Goal: Task Accomplishment & Management: Manage account settings

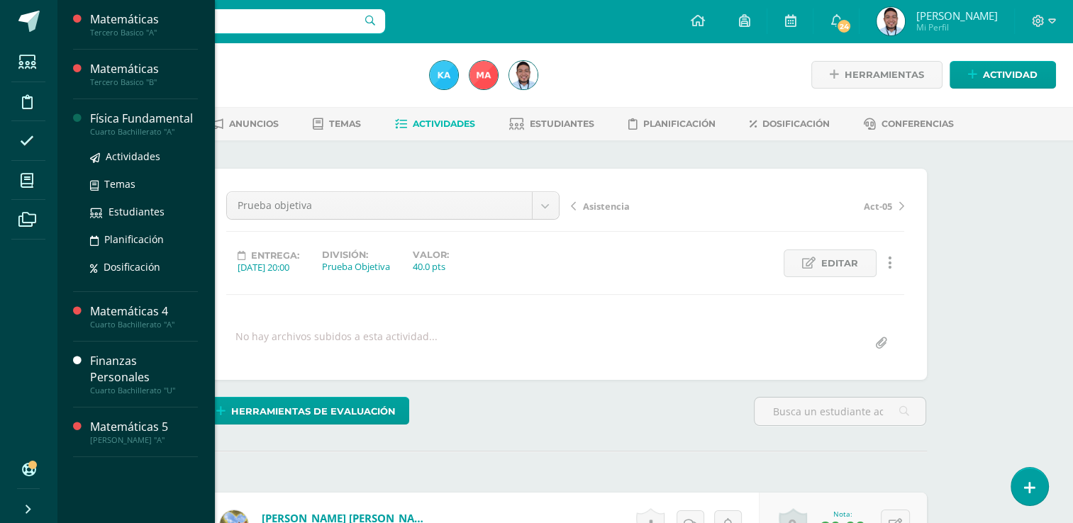
click at [157, 120] on div "Física Fundamental" at bounding box center [144, 119] width 108 height 16
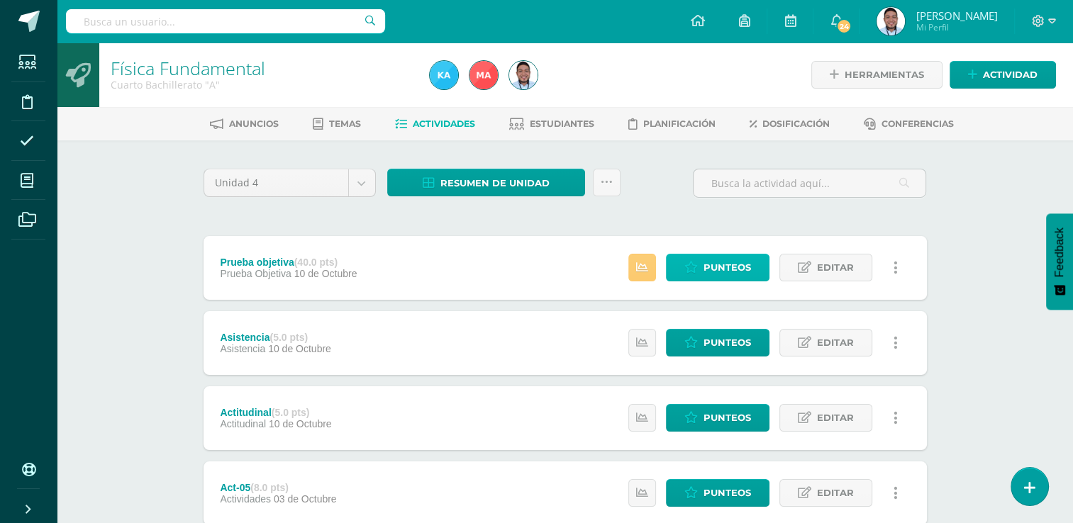
click at [712, 266] on span "Punteos" at bounding box center [728, 268] width 48 height 26
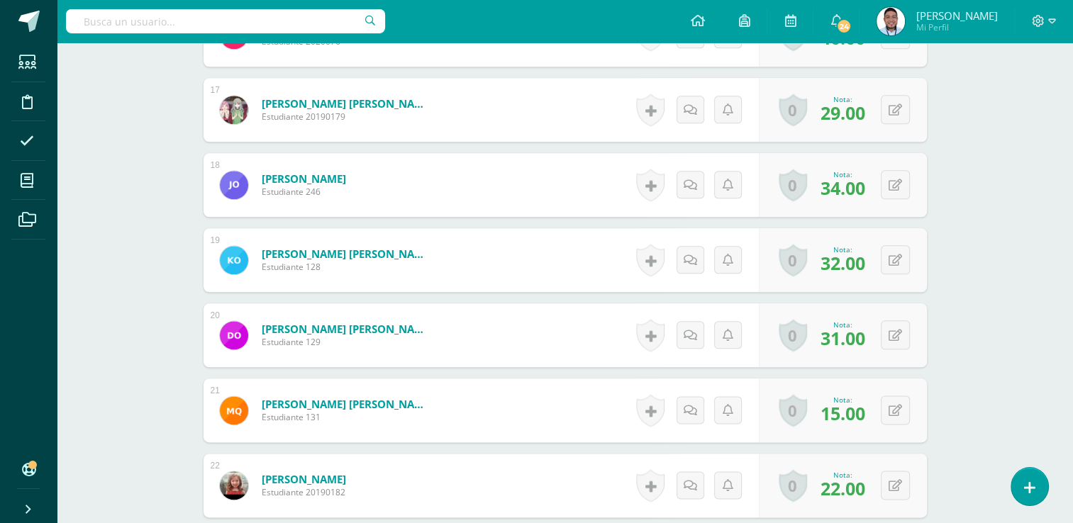
scroll to position [2224, 0]
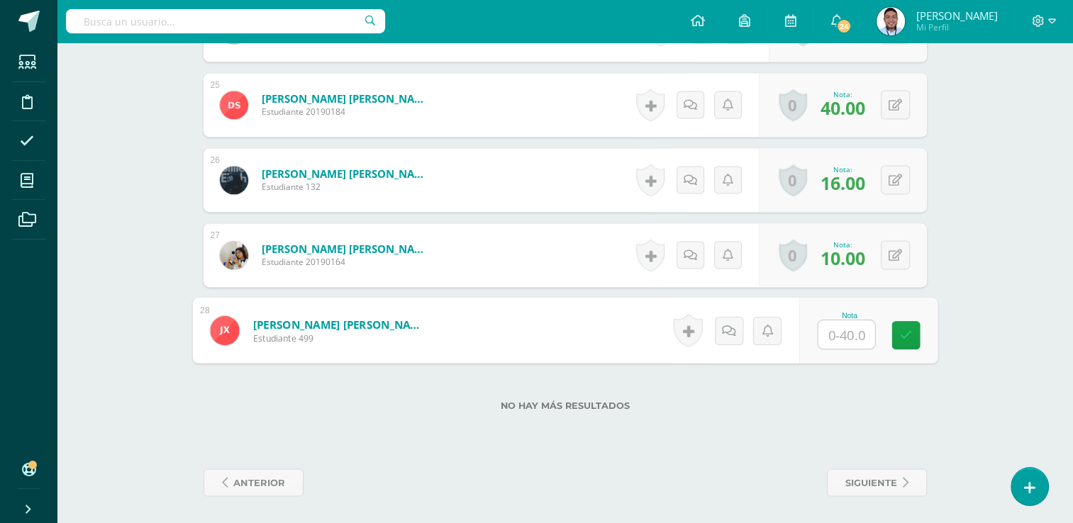
click at [844, 331] on input "text" at bounding box center [846, 335] width 57 height 28
type input "40"
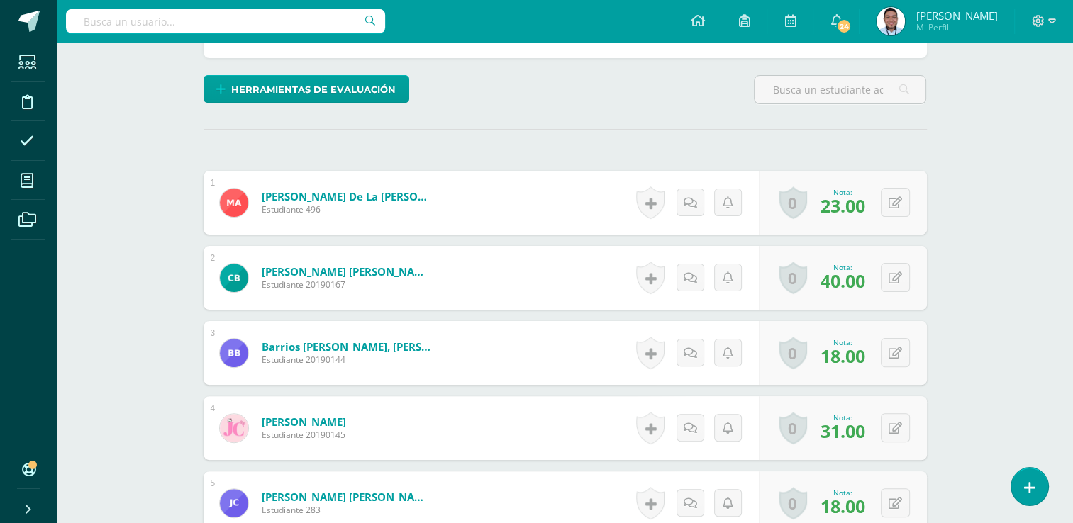
scroll to position [0, 0]
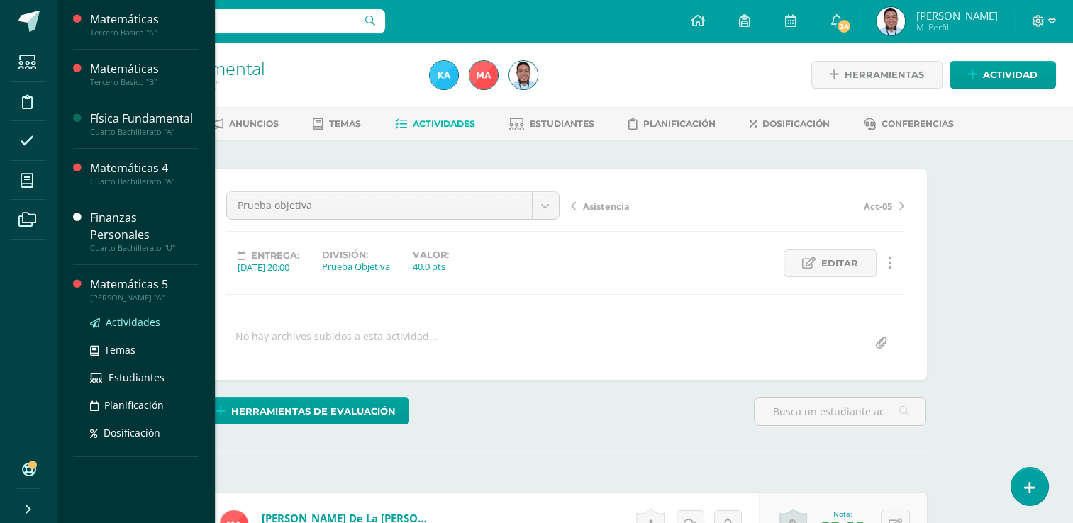
click at [135, 316] on span "Actividades" at bounding box center [133, 322] width 55 height 13
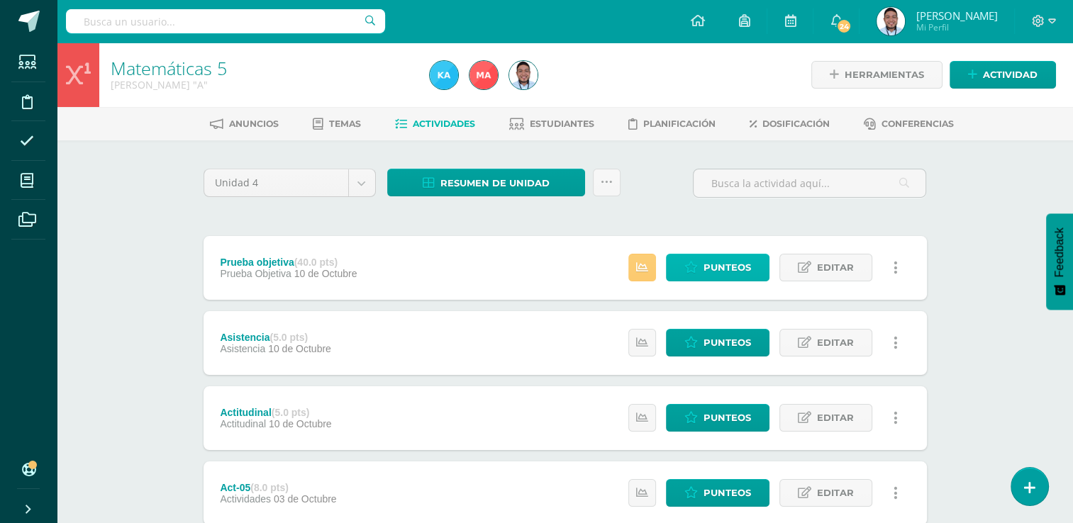
click at [707, 262] on span "Punteos" at bounding box center [728, 268] width 48 height 26
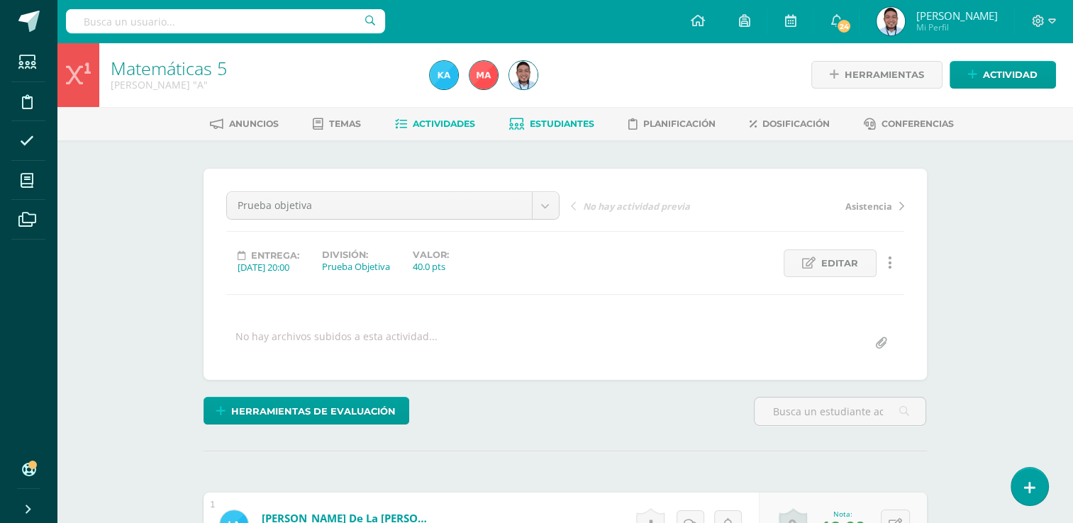
click at [547, 123] on span "Estudiantes" at bounding box center [562, 123] width 65 height 11
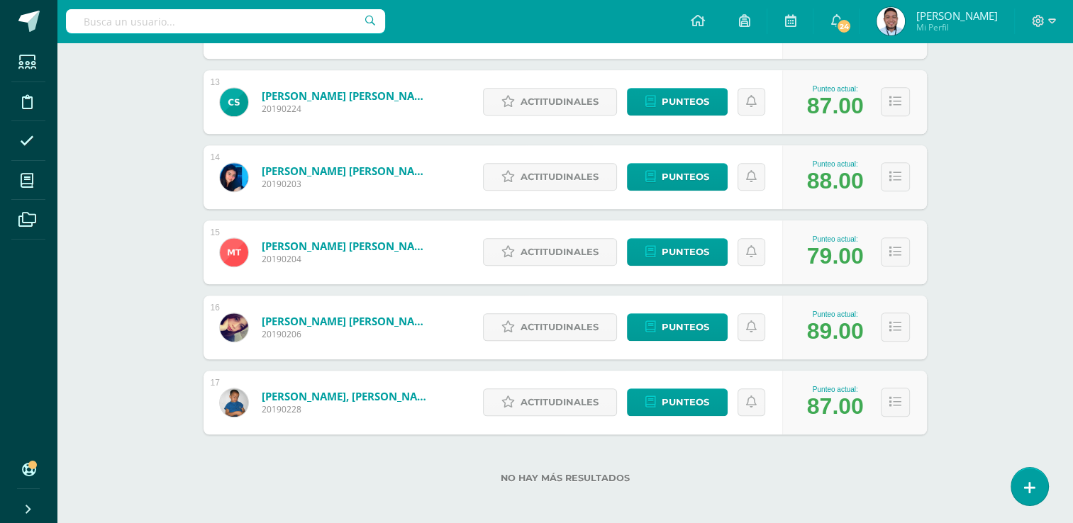
scroll to position [1146, 0]
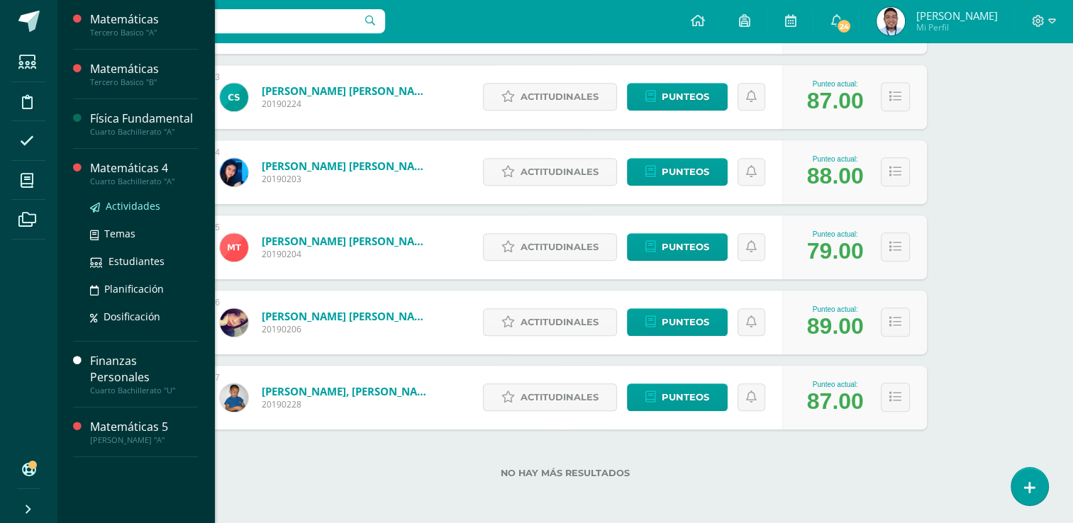
click at [142, 203] on span "Actividades" at bounding box center [133, 205] width 55 height 13
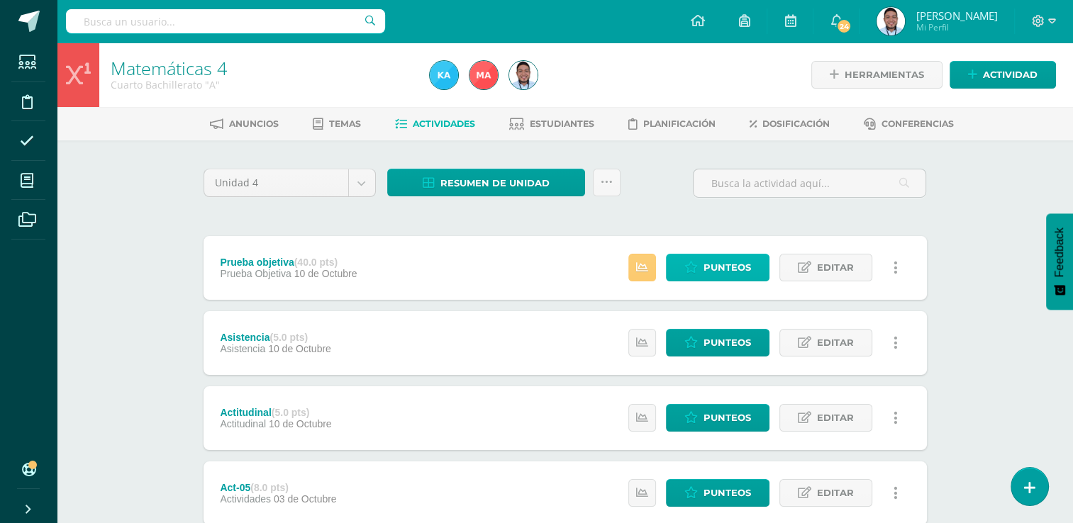
click at [711, 263] on span "Punteos" at bounding box center [728, 268] width 48 height 26
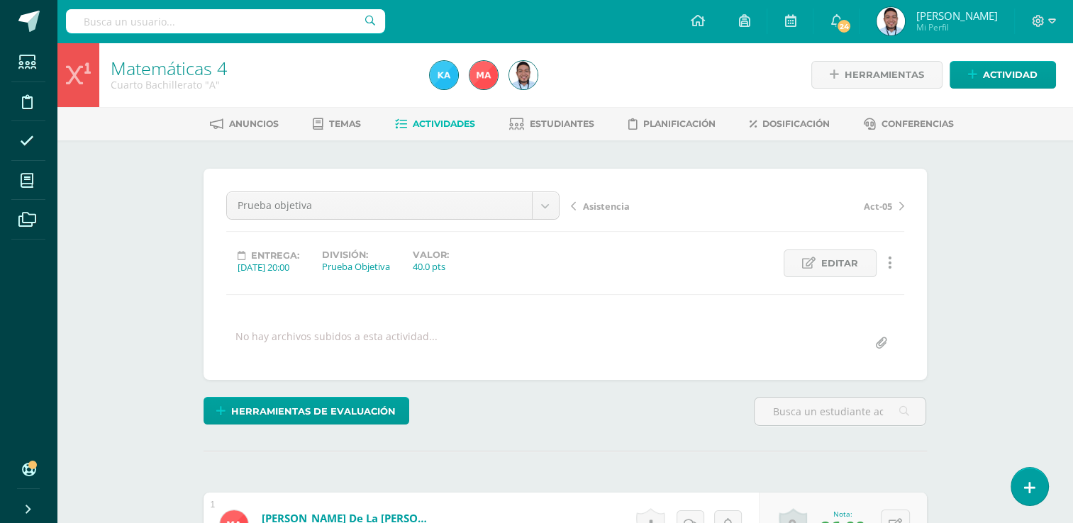
click at [874, 308] on div "Prueba objetiva Actitudinal Asistencia Prueba objetiva Act-05 Act-04 Act-03 Act…" at bounding box center [565, 275] width 678 height 166
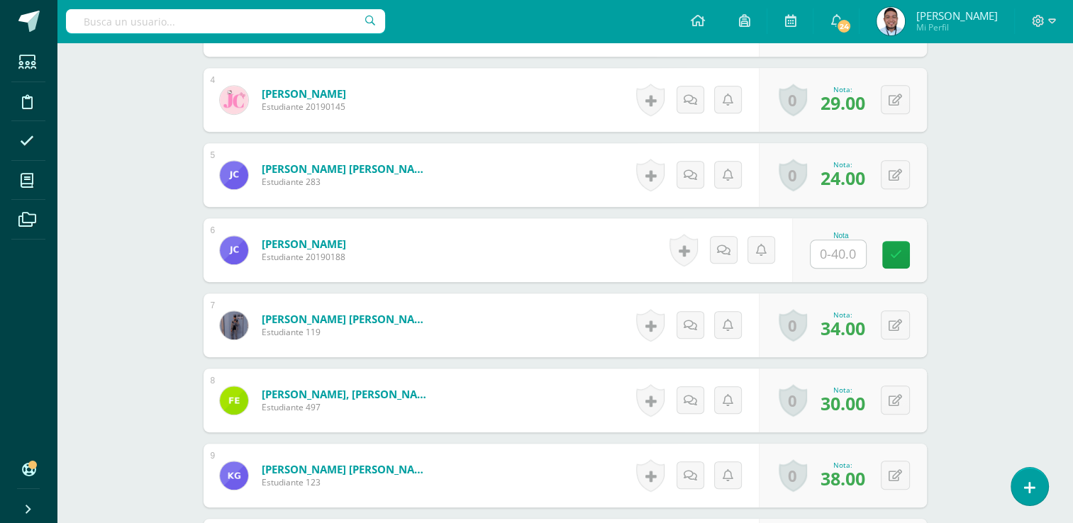
scroll to position [661, 0]
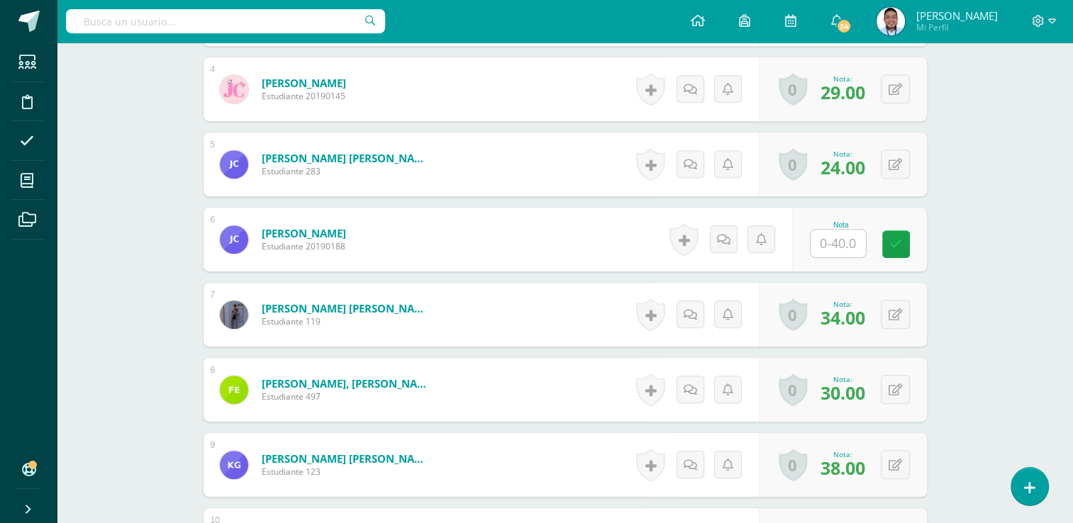
click at [836, 248] on input "text" at bounding box center [838, 244] width 55 height 28
type input "27"
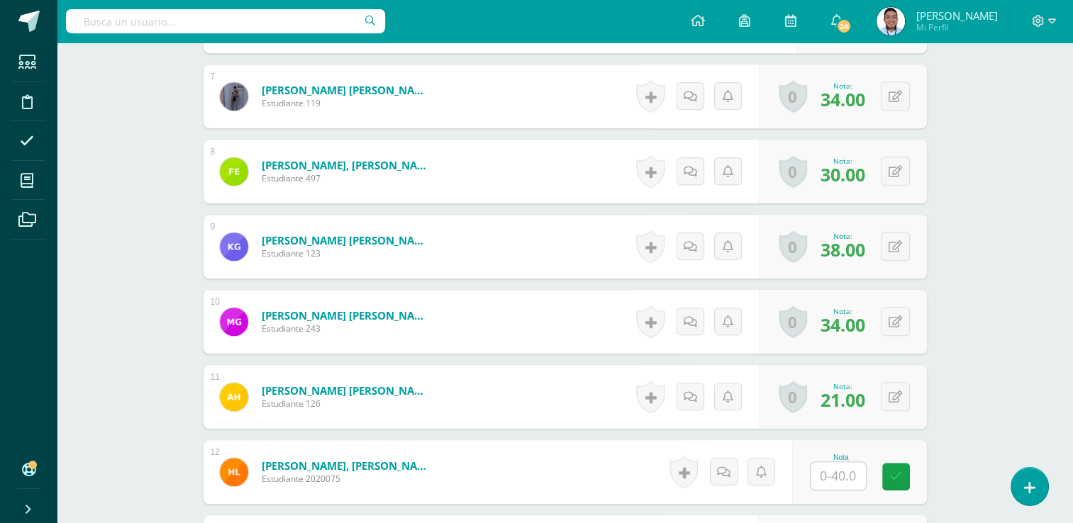
scroll to position [1041, 0]
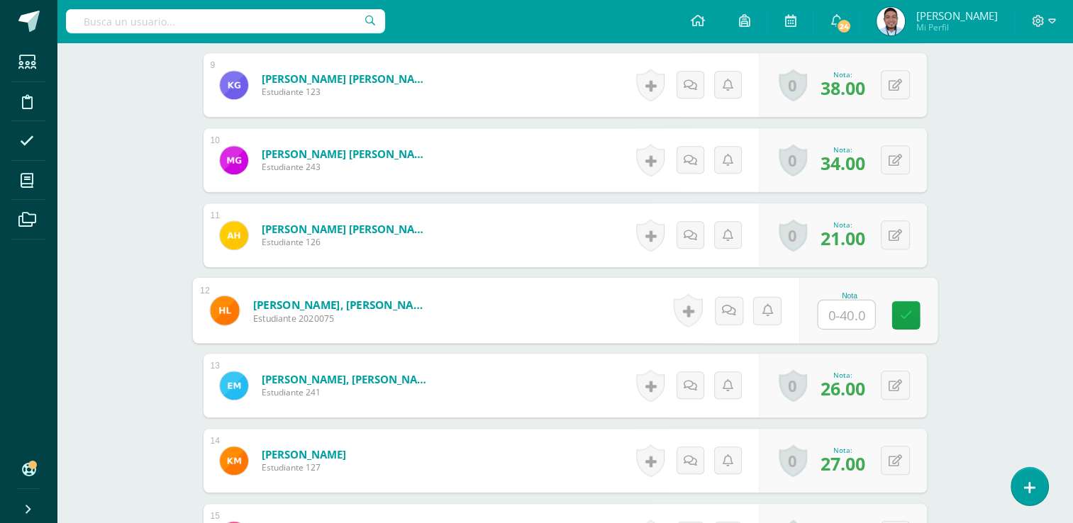
click at [849, 311] on input "text" at bounding box center [846, 315] width 57 height 28
type input "22"
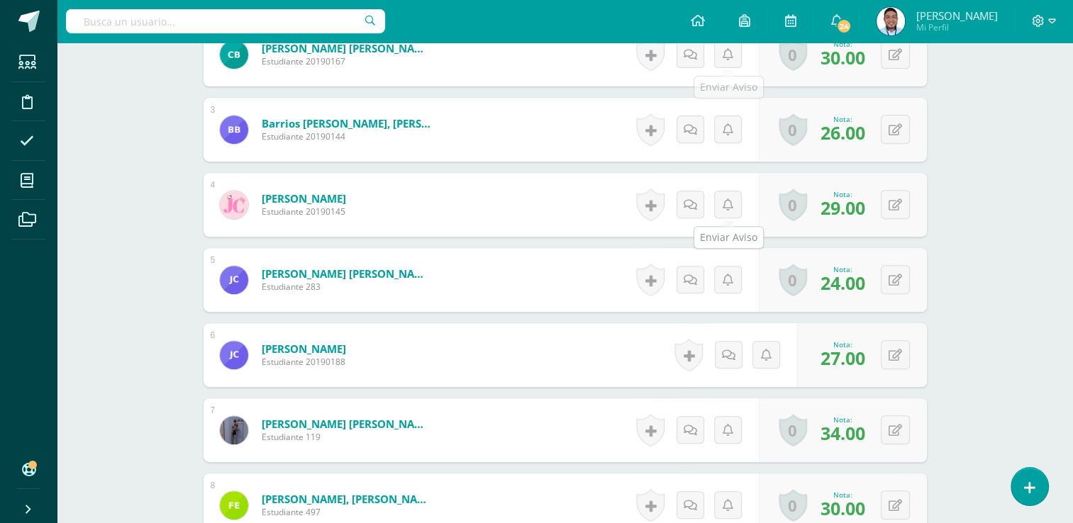
scroll to position [0, 0]
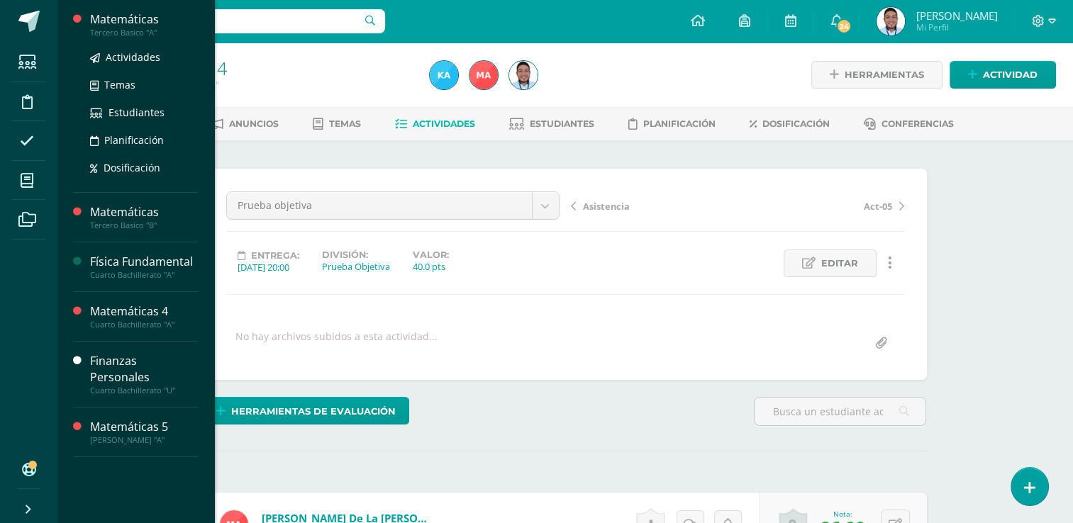
click at [143, 29] on div "Tercero Basico "A"" at bounding box center [144, 33] width 108 height 10
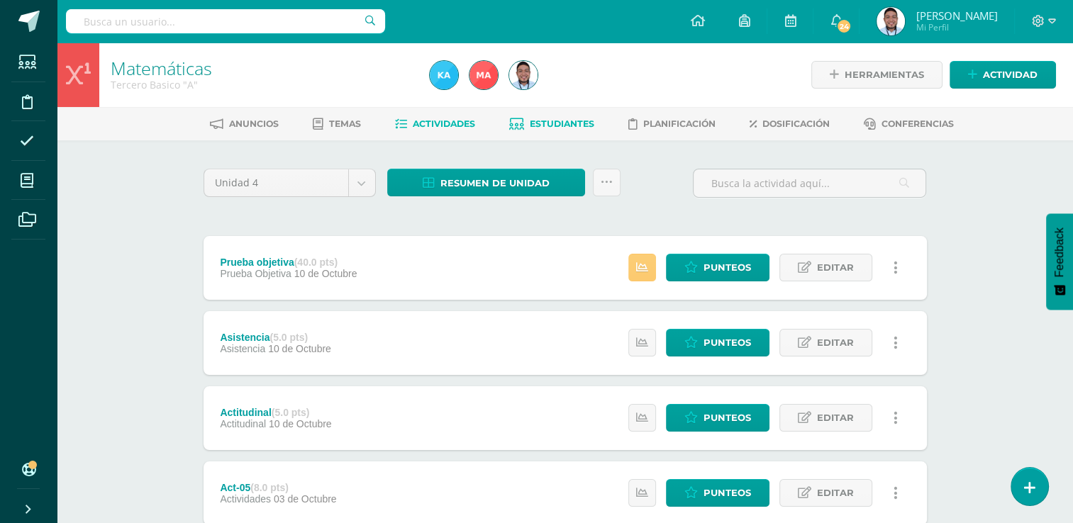
click at [539, 121] on span "Estudiantes" at bounding box center [562, 123] width 65 height 11
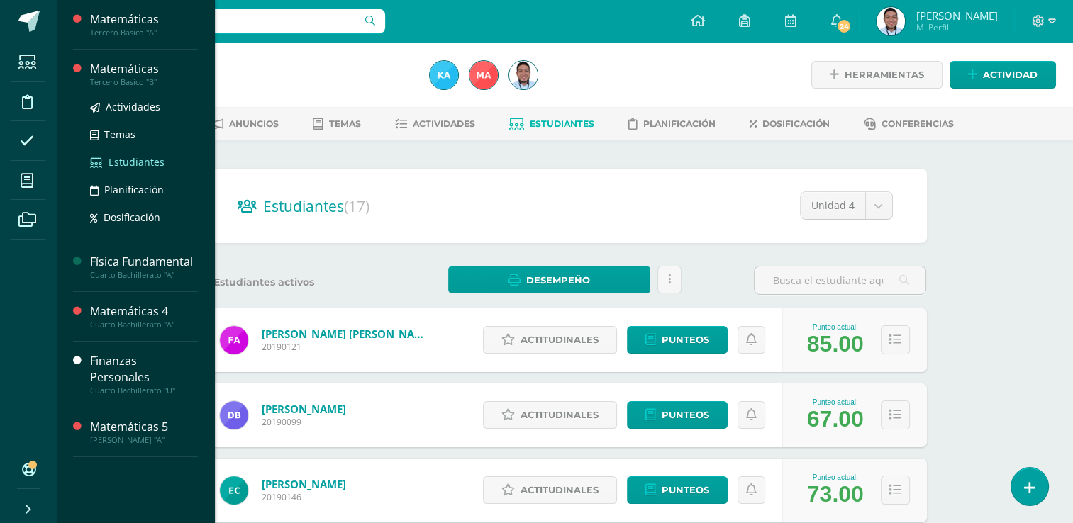
click at [124, 160] on span "Estudiantes" at bounding box center [137, 161] width 56 height 13
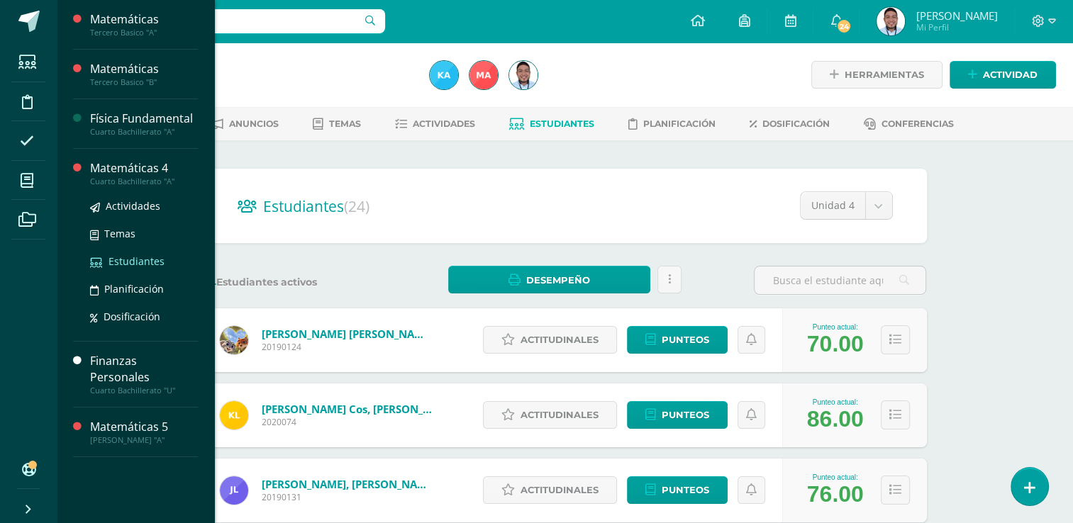
click at [125, 263] on span "Estudiantes" at bounding box center [137, 261] width 56 height 13
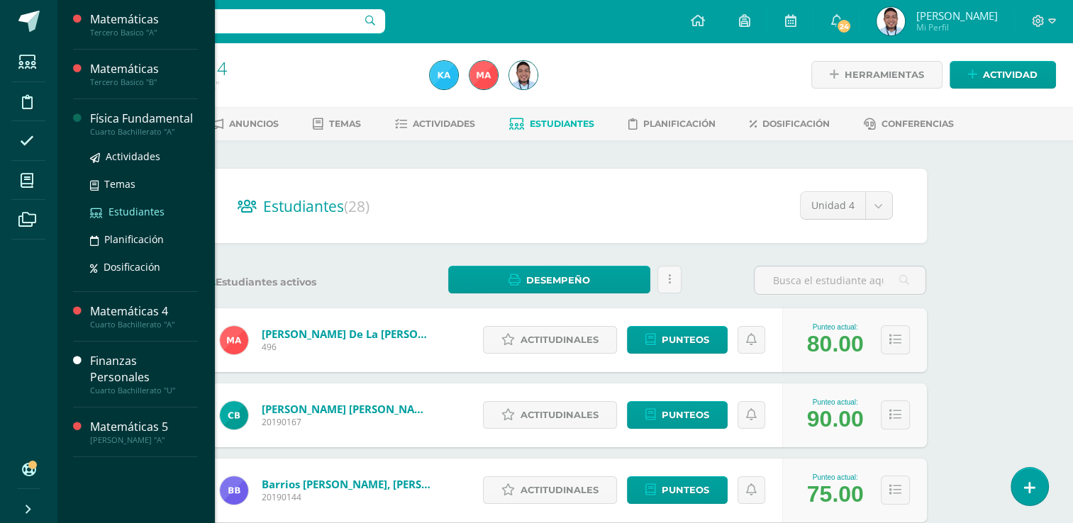
click at [131, 211] on span "Estudiantes" at bounding box center [137, 211] width 56 height 13
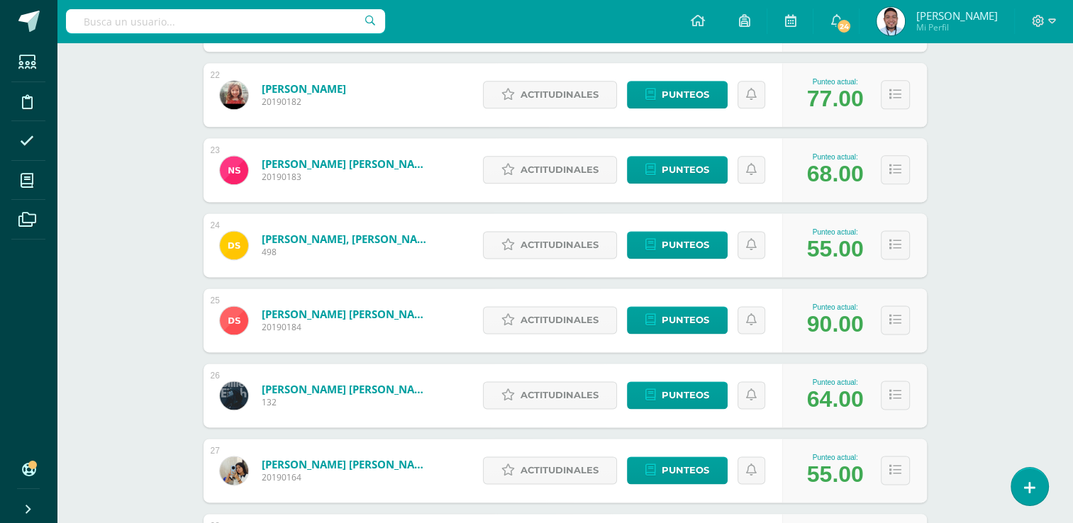
scroll to position [1973, 0]
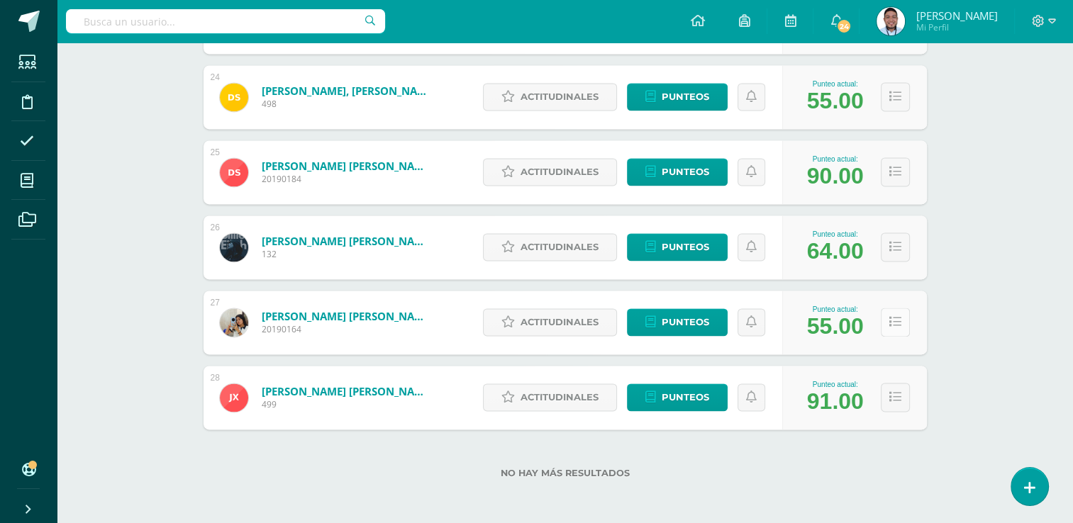
click at [892, 328] on button at bounding box center [895, 322] width 29 height 29
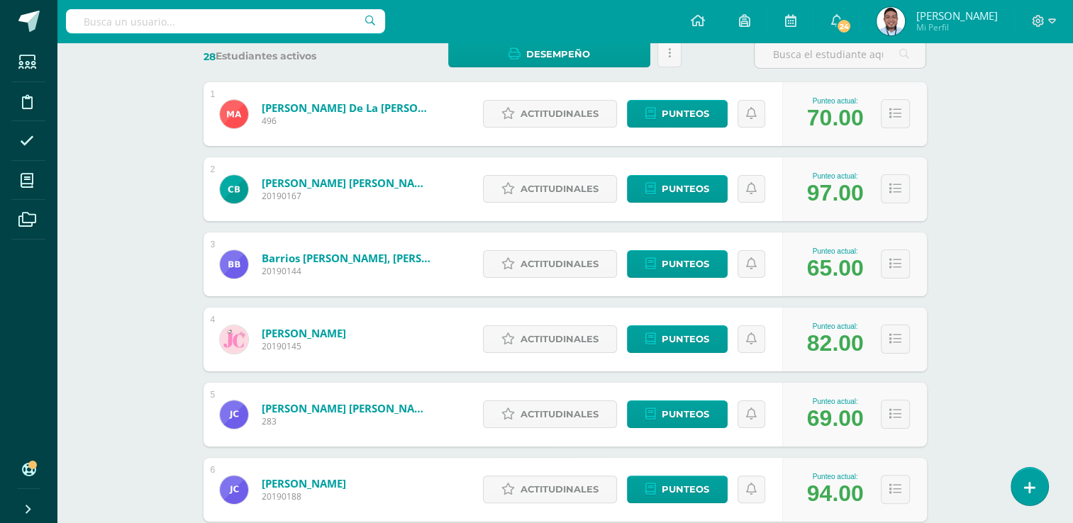
scroll to position [0, 0]
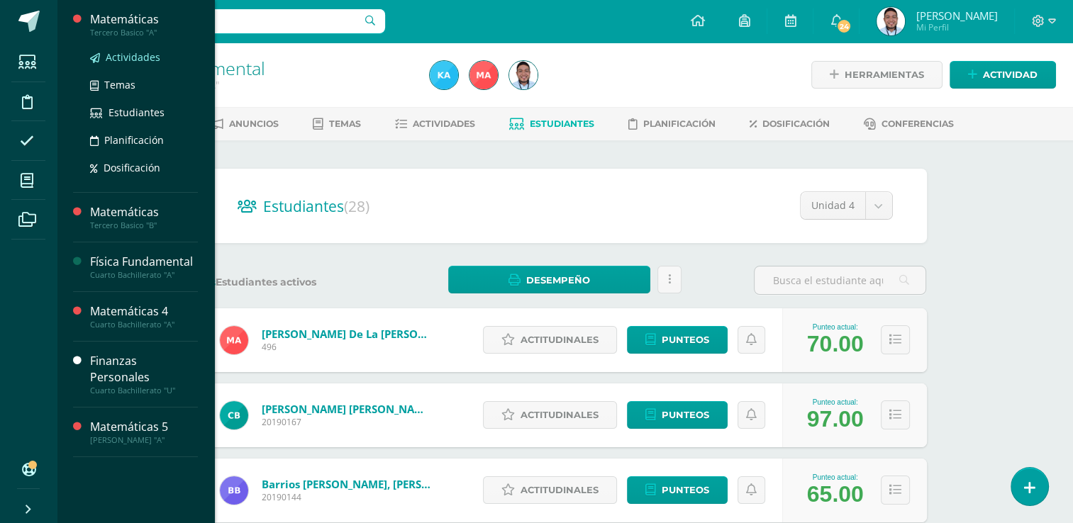
click at [127, 52] on span "Actividades" at bounding box center [133, 56] width 55 height 13
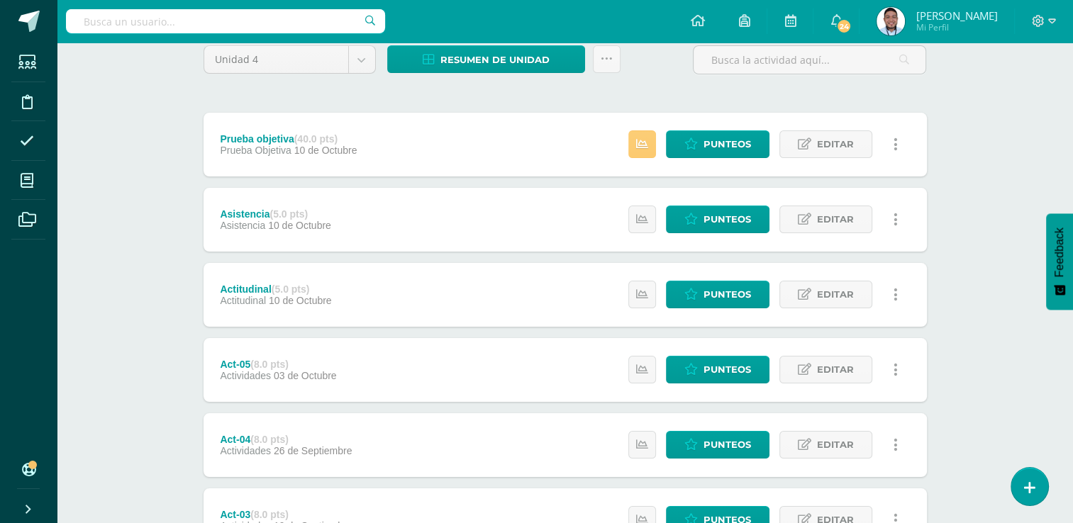
scroll to position [124, 0]
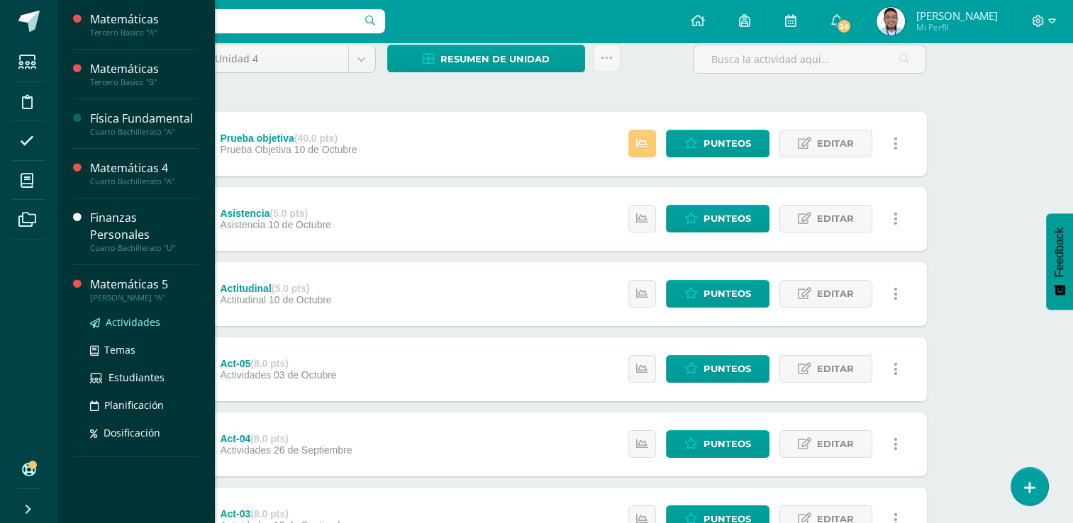
click at [136, 316] on span "Actividades" at bounding box center [133, 322] width 55 height 13
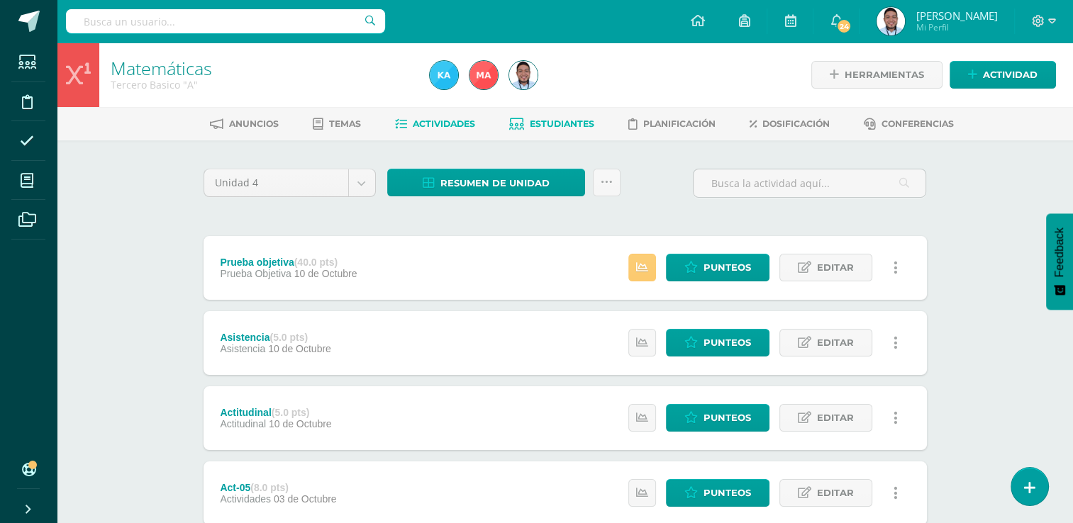
click at [576, 121] on span "Estudiantes" at bounding box center [562, 123] width 65 height 11
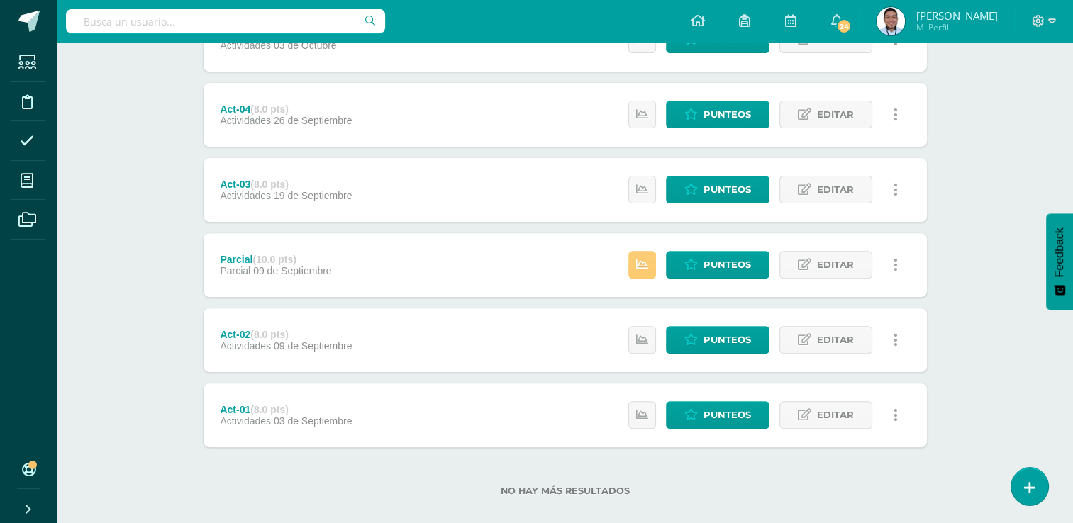
scroll to position [472, 0]
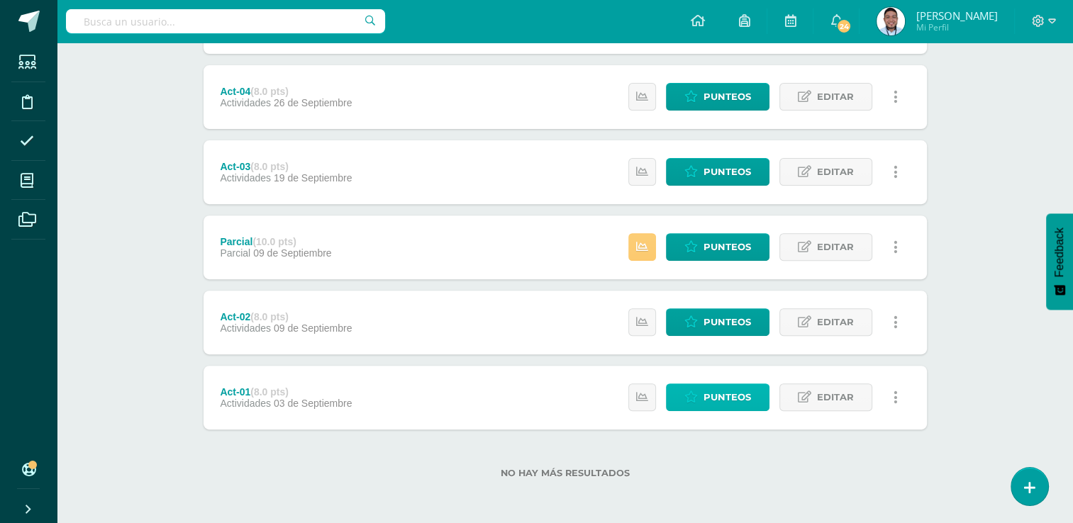
click at [732, 397] on span "Punteos" at bounding box center [728, 397] width 48 height 26
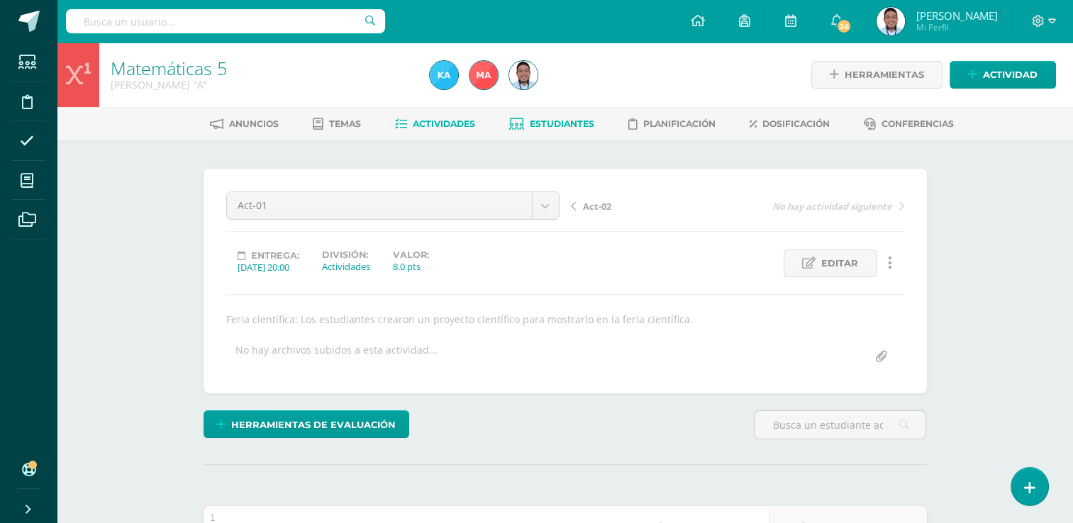
click at [578, 123] on span "Estudiantes" at bounding box center [562, 123] width 65 height 11
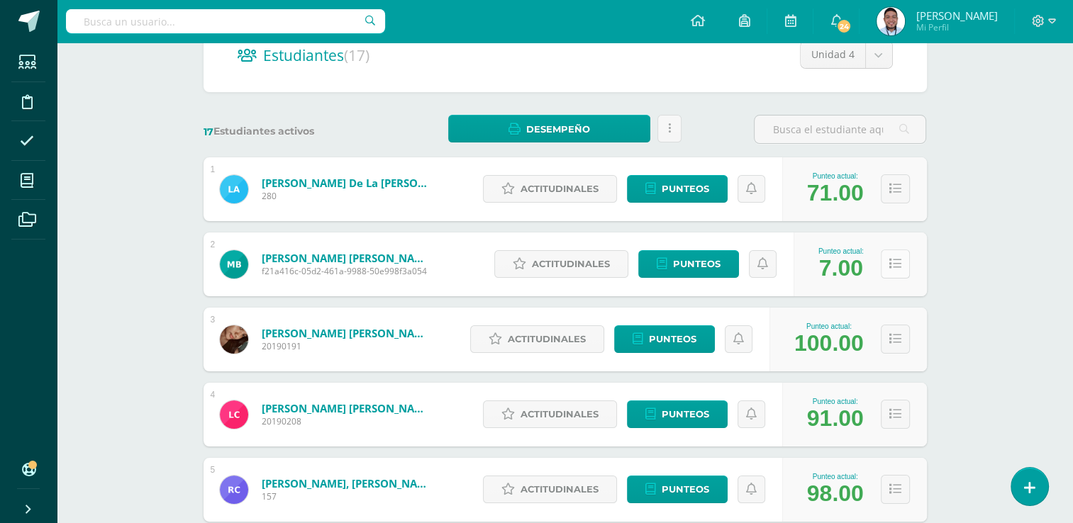
scroll to position [78, 0]
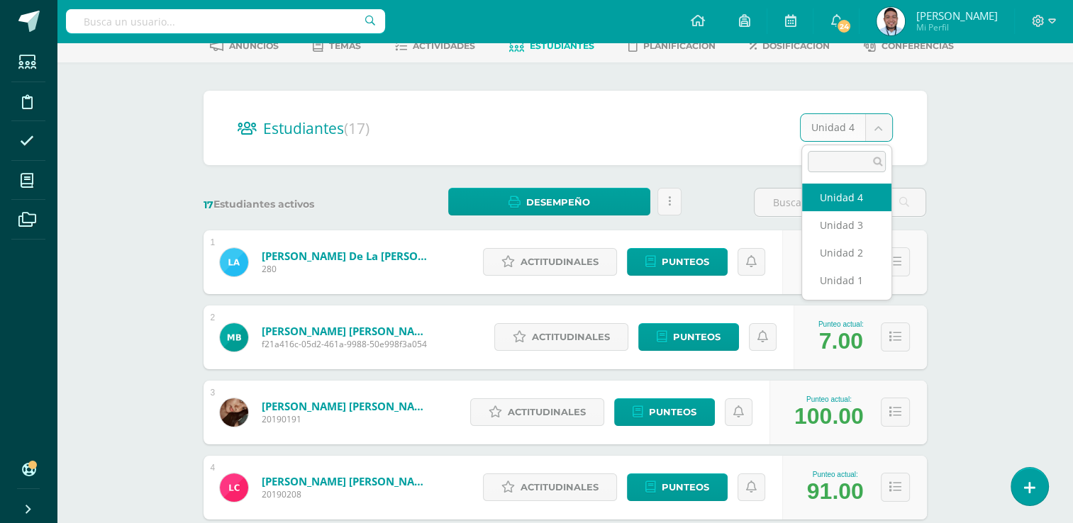
select select "/dashboard/teacher/section/2363/students/?unit=111775"
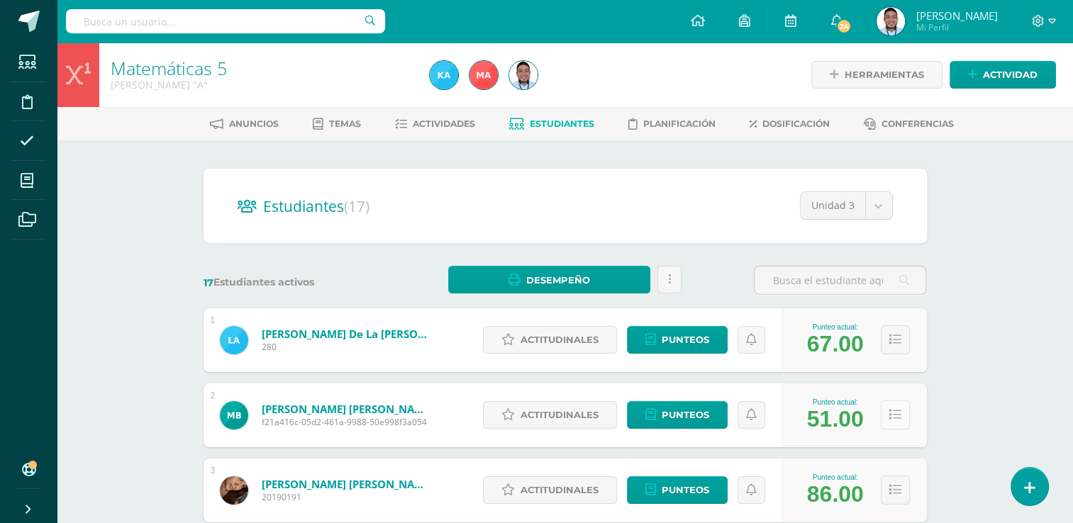
click at [894, 418] on icon at bounding box center [896, 415] width 12 height 12
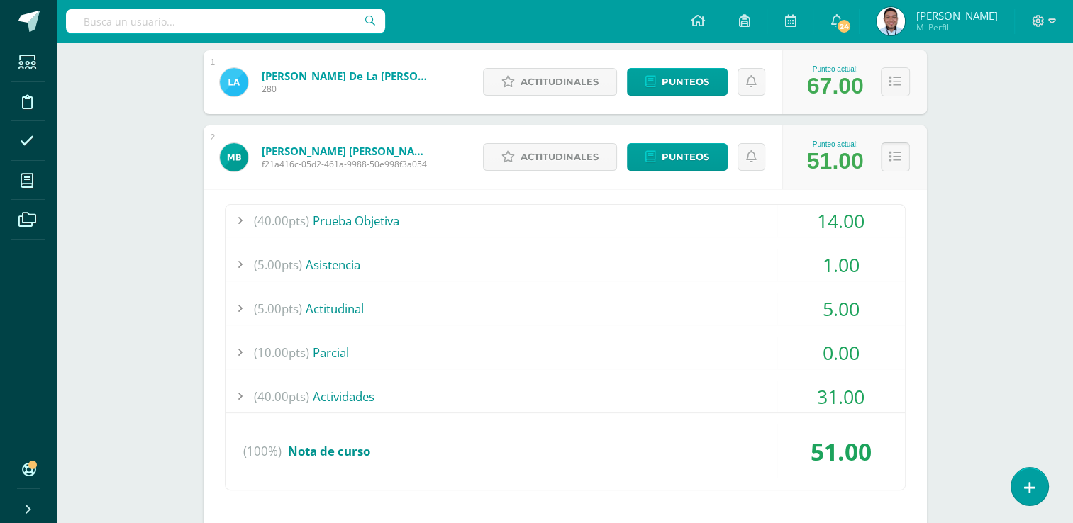
scroll to position [267, 0]
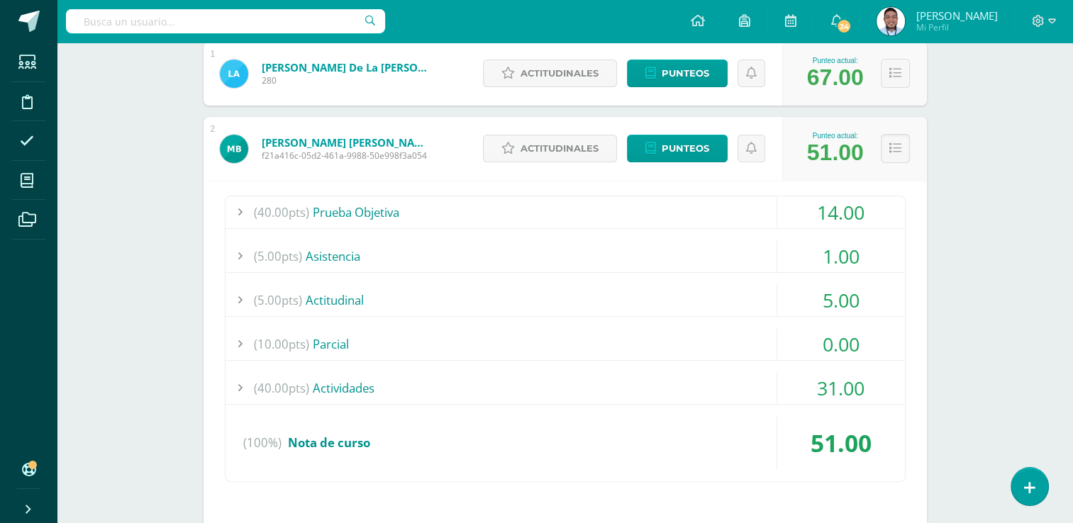
click at [243, 384] on div at bounding box center [240, 388] width 28 height 32
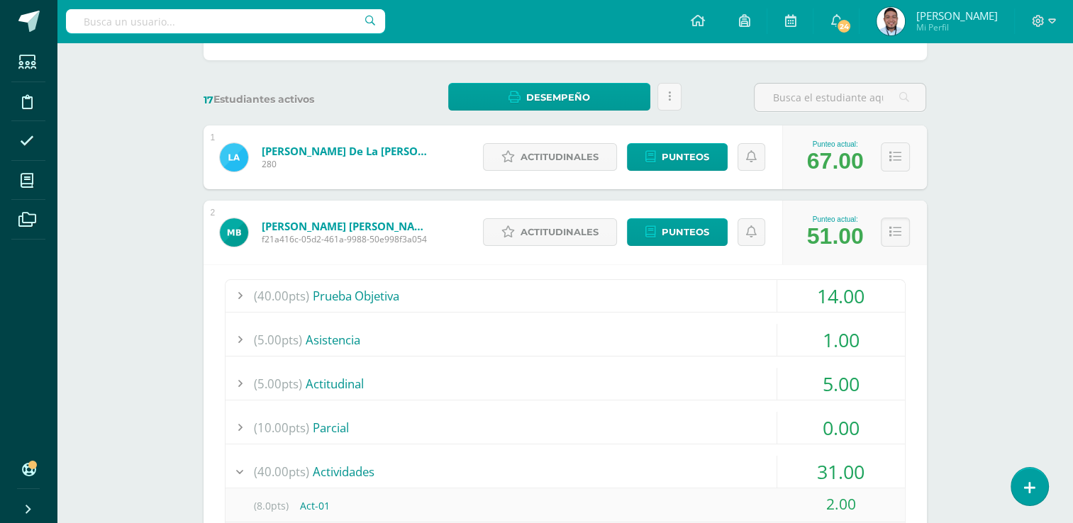
scroll to position [193, 0]
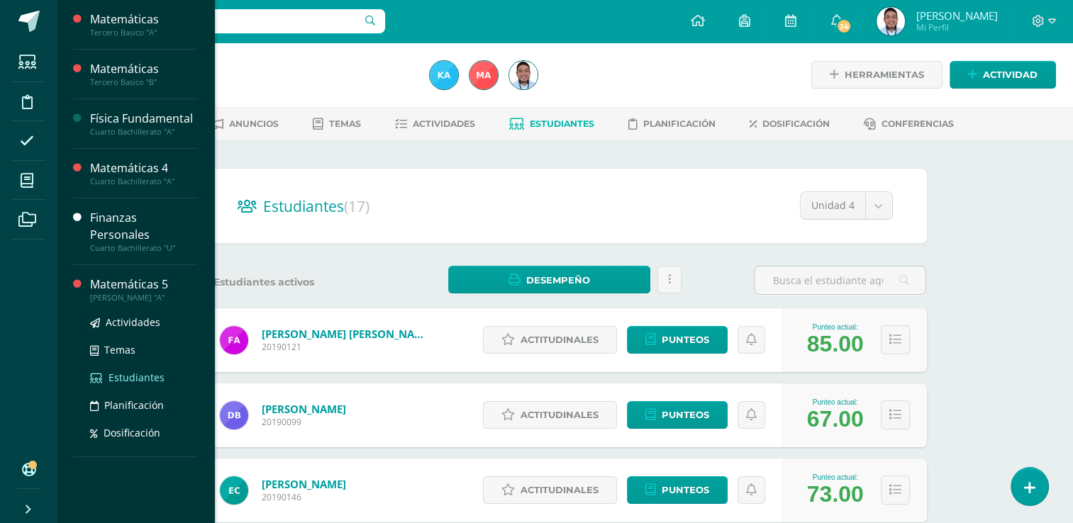
click at [133, 371] on span "Estudiantes" at bounding box center [137, 377] width 56 height 13
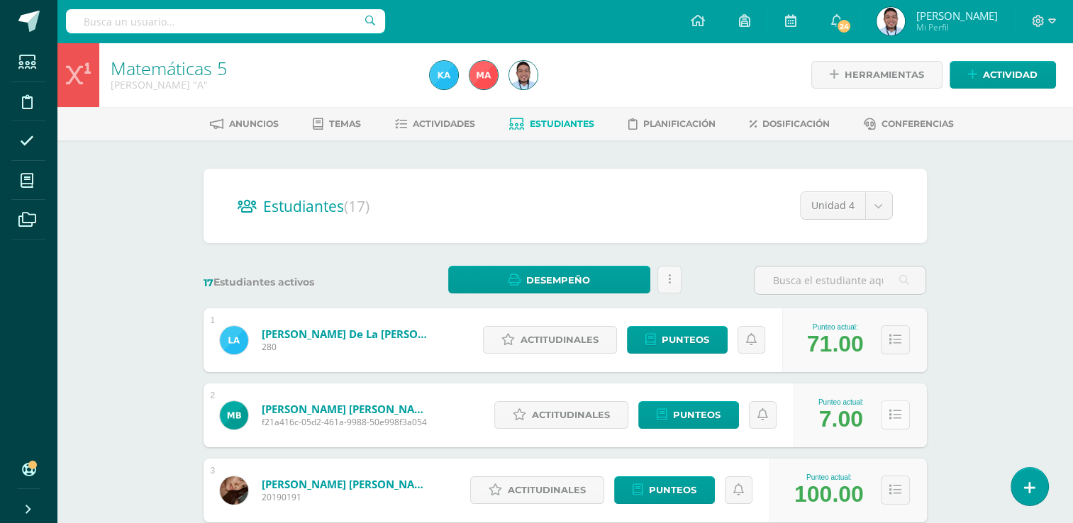
click at [887, 413] on button at bounding box center [895, 415] width 29 height 29
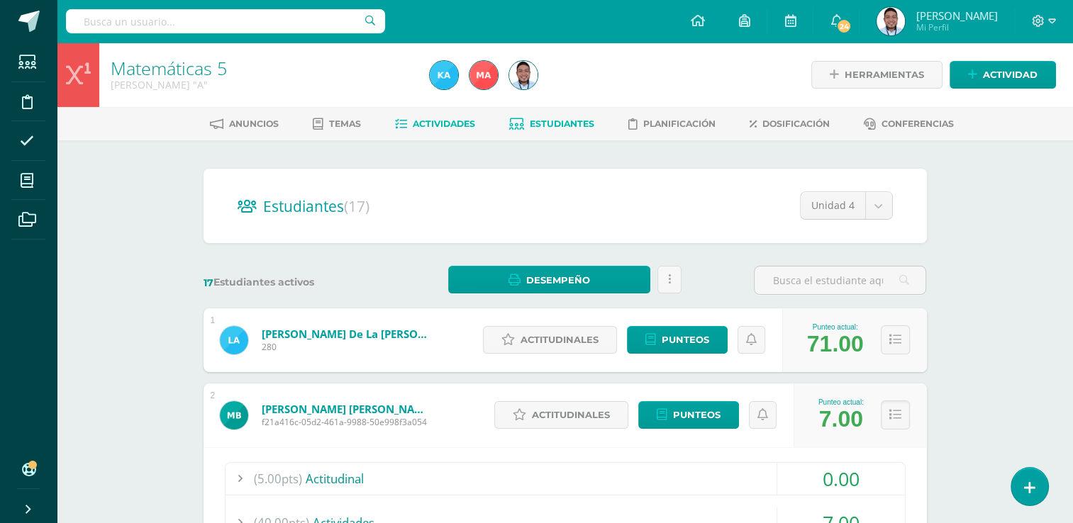
click at [453, 122] on span "Actividades" at bounding box center [444, 123] width 62 height 11
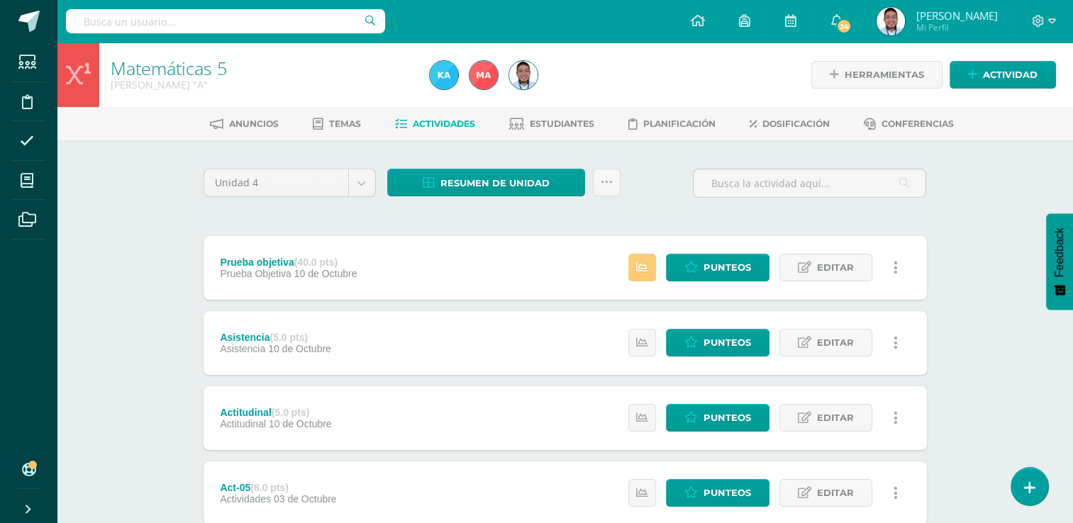
scroll to position [472, 0]
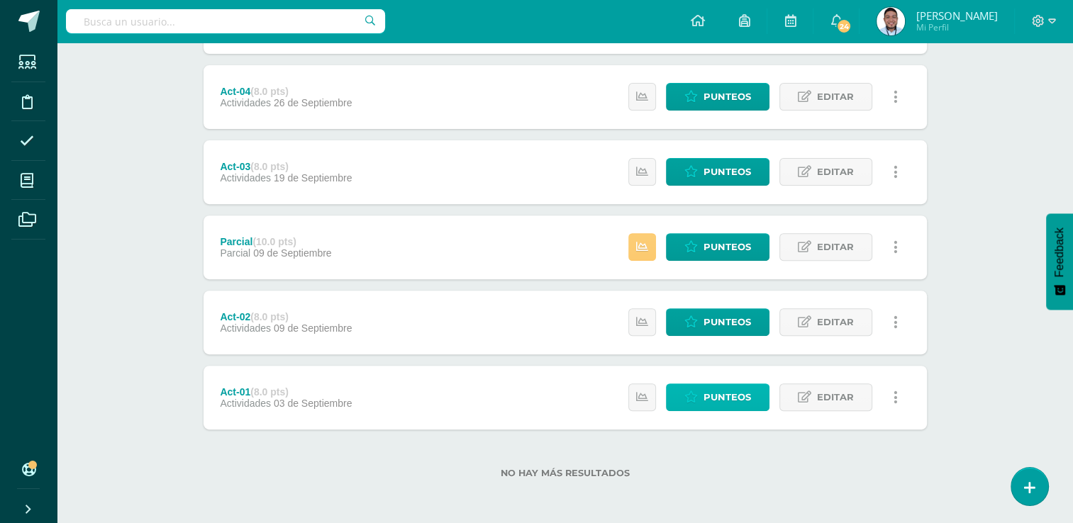
click at [719, 400] on span "Punteos" at bounding box center [728, 397] width 48 height 26
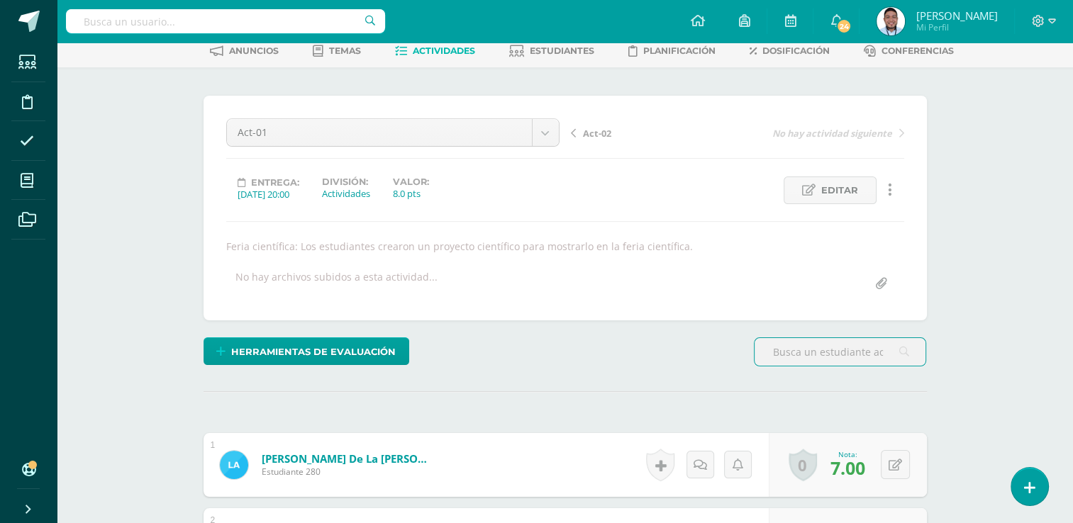
scroll to position [72, 0]
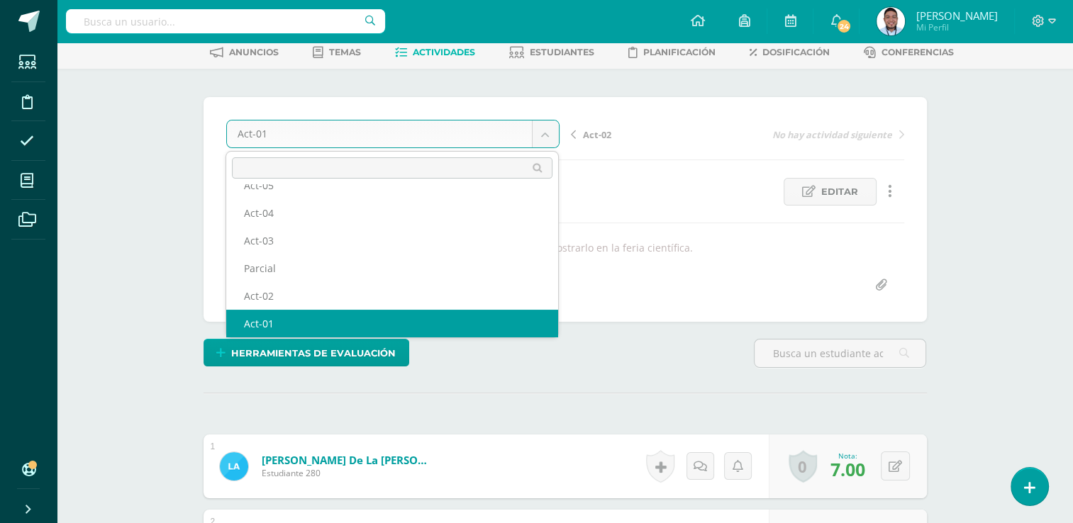
scroll to position [88, 0]
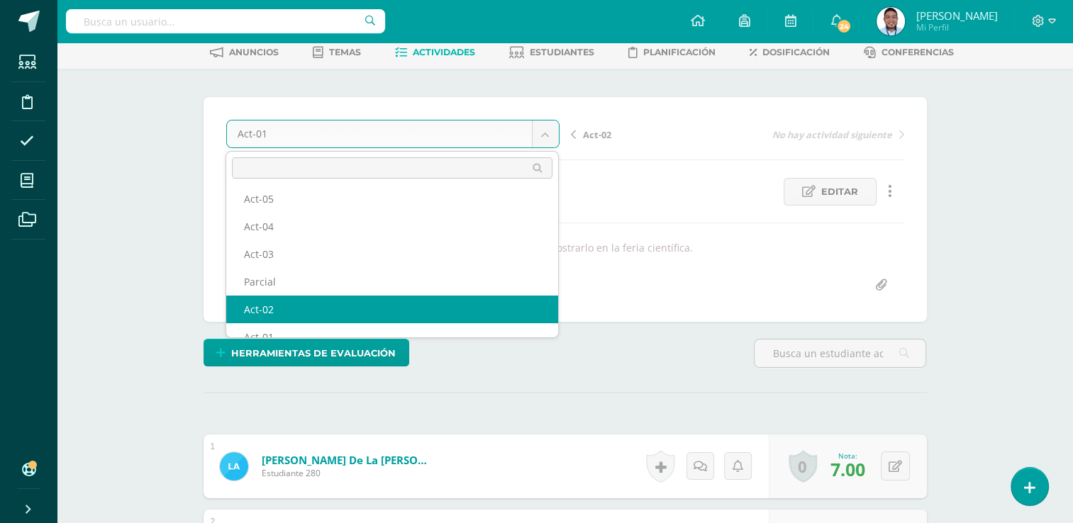
select select "/dashboard/teacher/grade-activity/124381/"
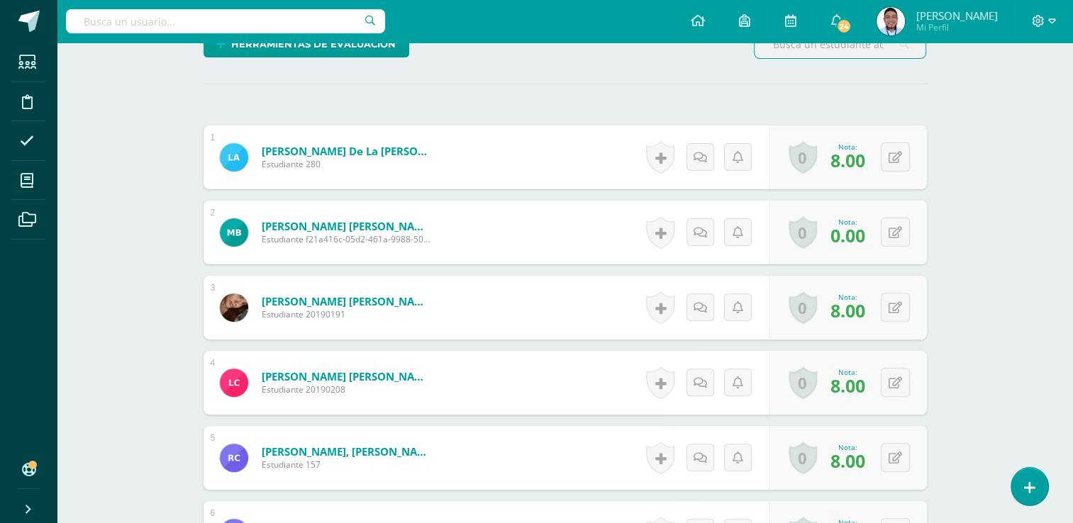
scroll to position [382, 0]
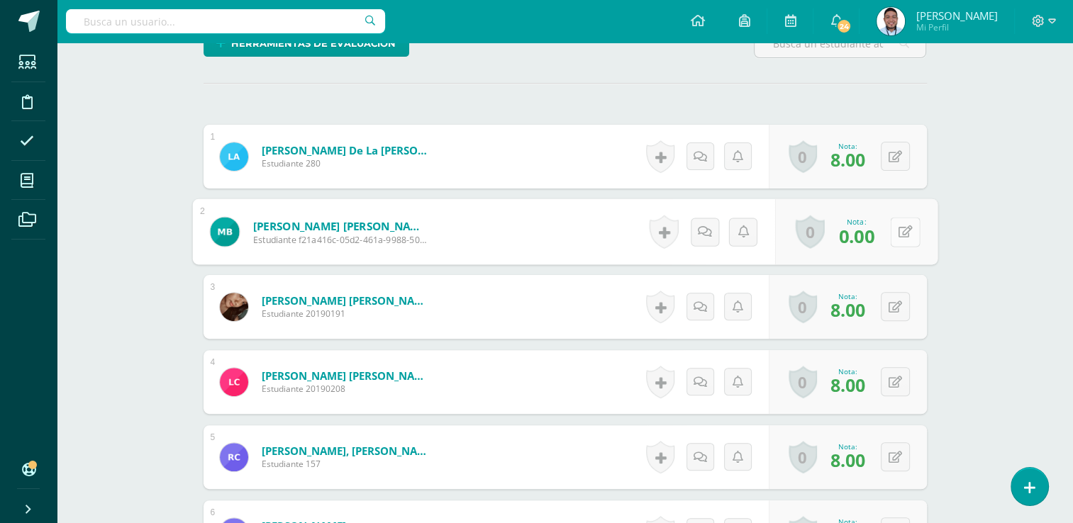
click at [904, 239] on button at bounding box center [905, 232] width 30 height 30
type input "7"
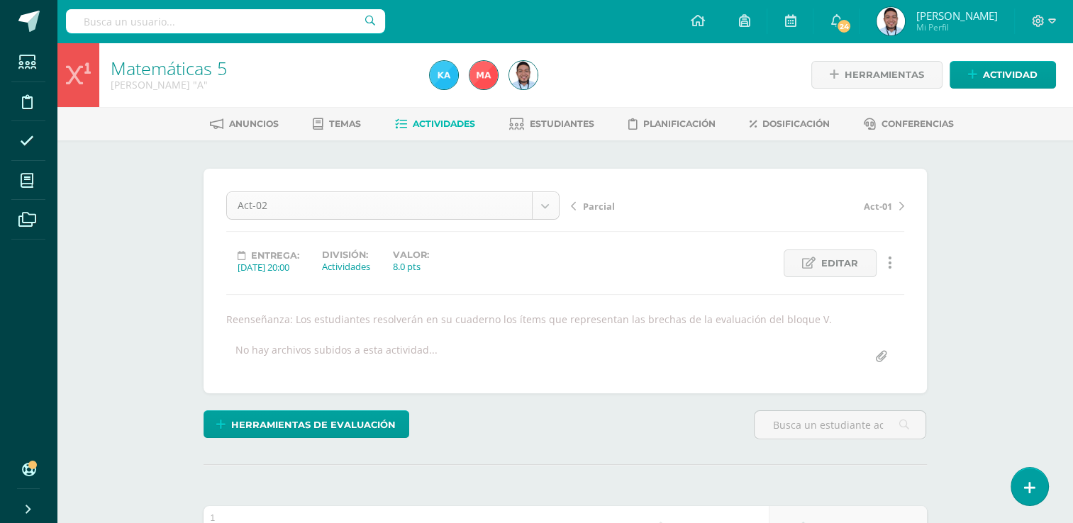
scroll to position [74, 0]
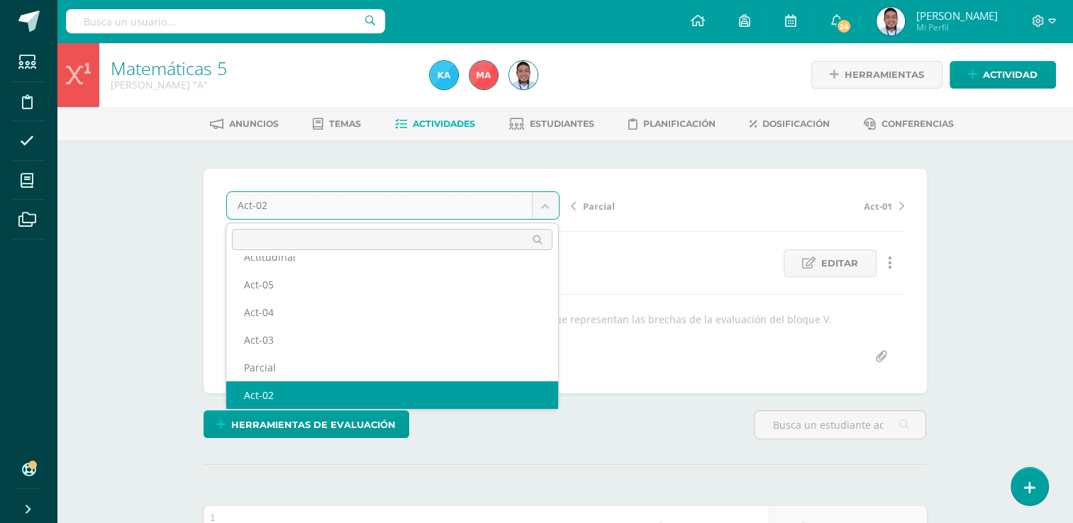
scroll to position [61, 0]
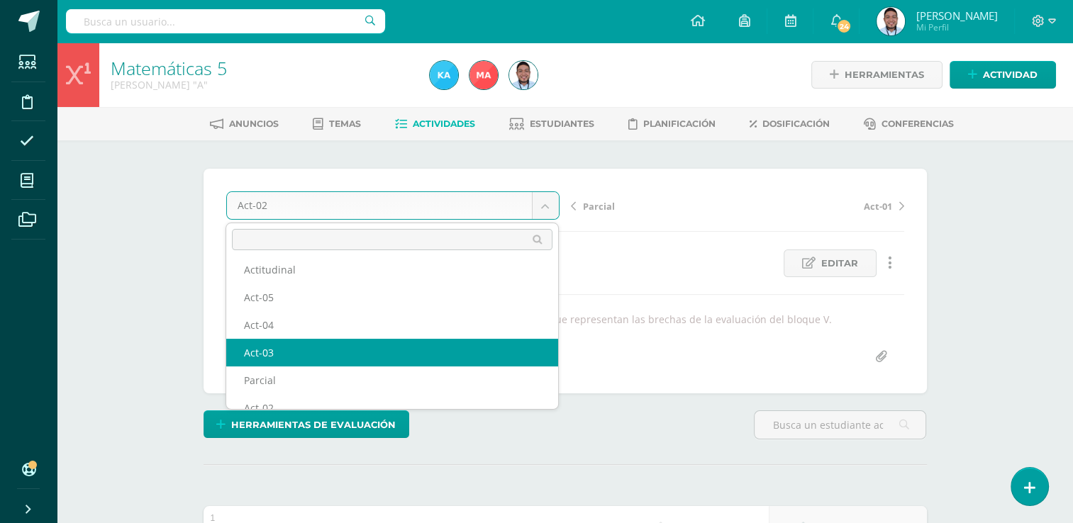
select select "/dashboard/teacher/grade-activity/124394/"
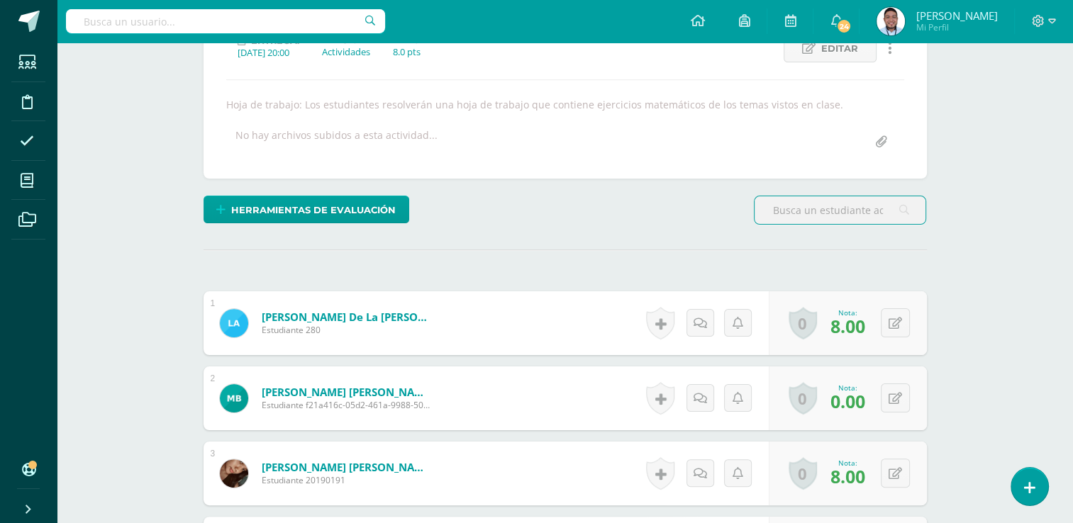
scroll to position [216, 0]
click at [898, 393] on icon at bounding box center [895, 398] width 13 height 12
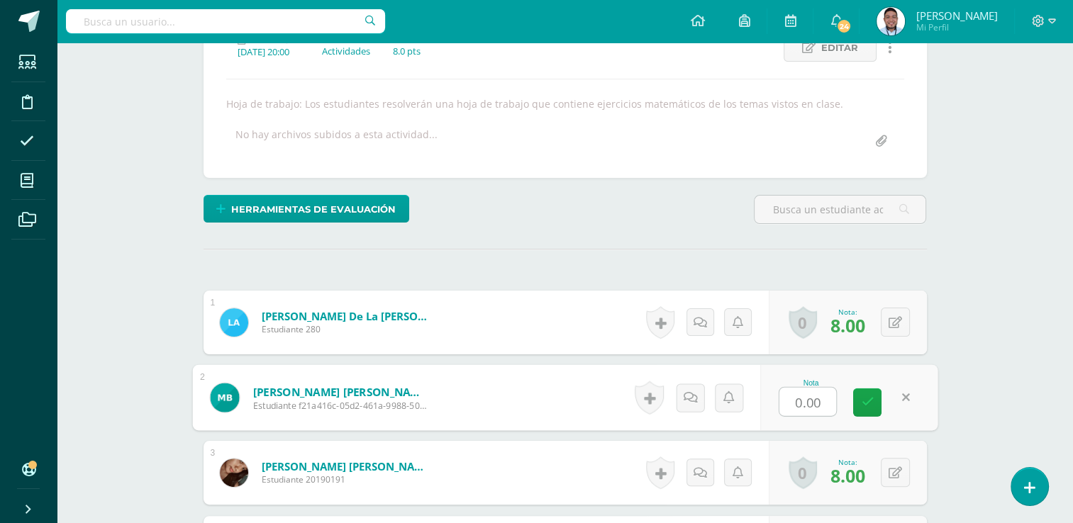
type input "8"
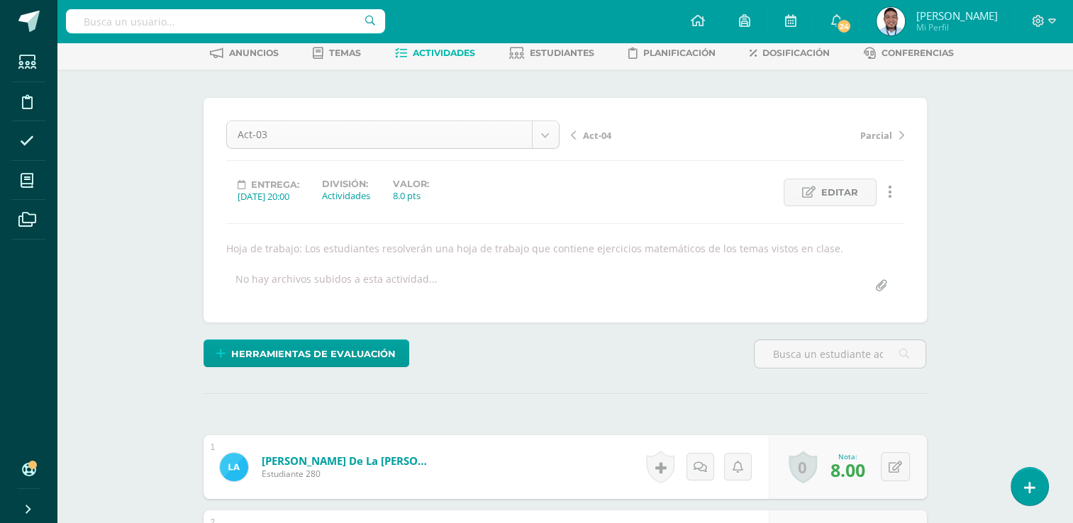
scroll to position [18, 0]
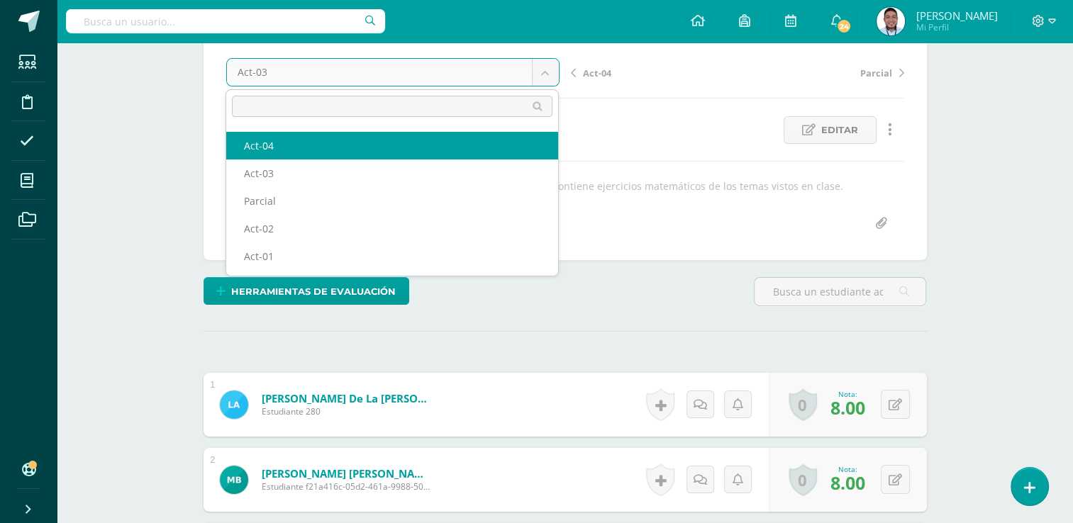
scroll to position [131, 0]
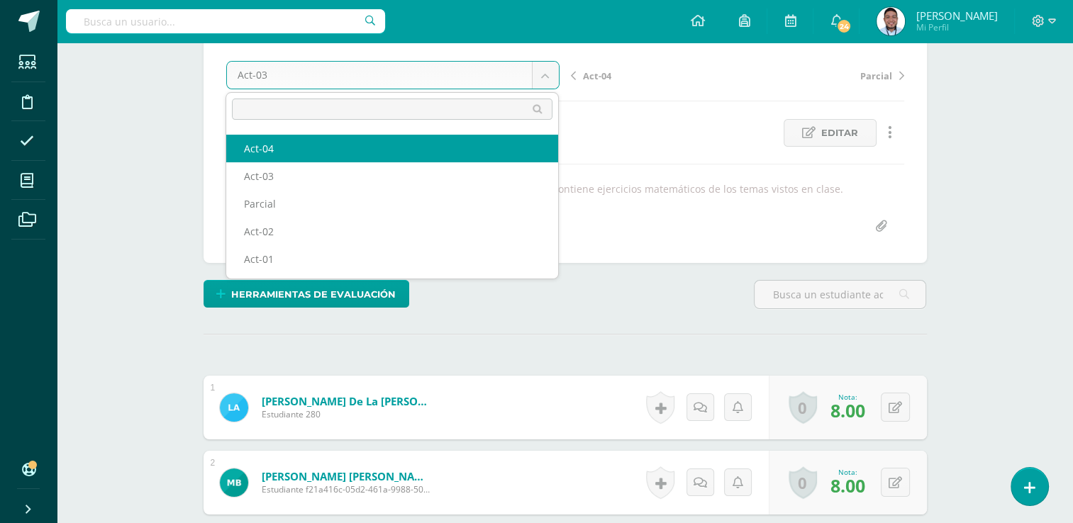
select select "/dashboard/teacher/grade-activity/124399/"
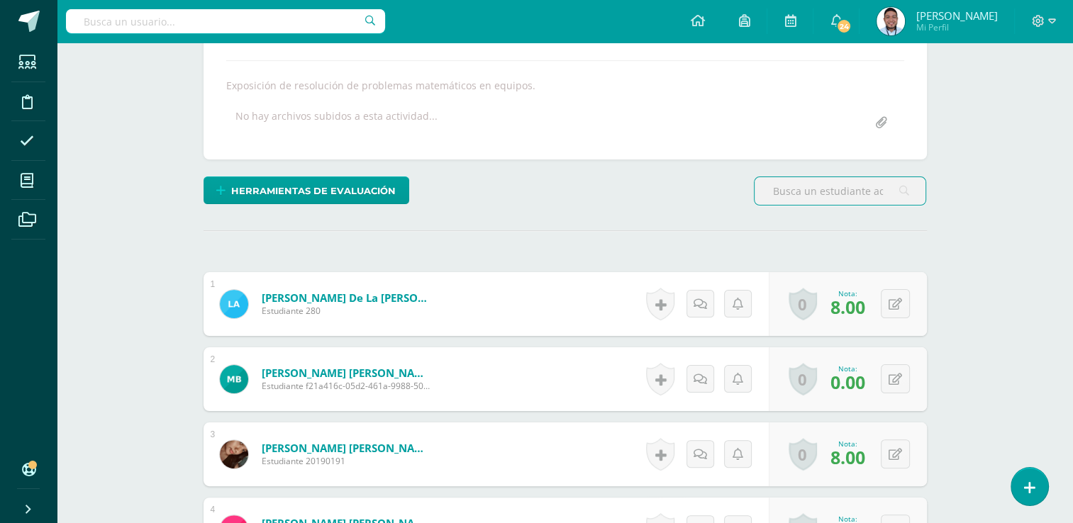
scroll to position [236, 0]
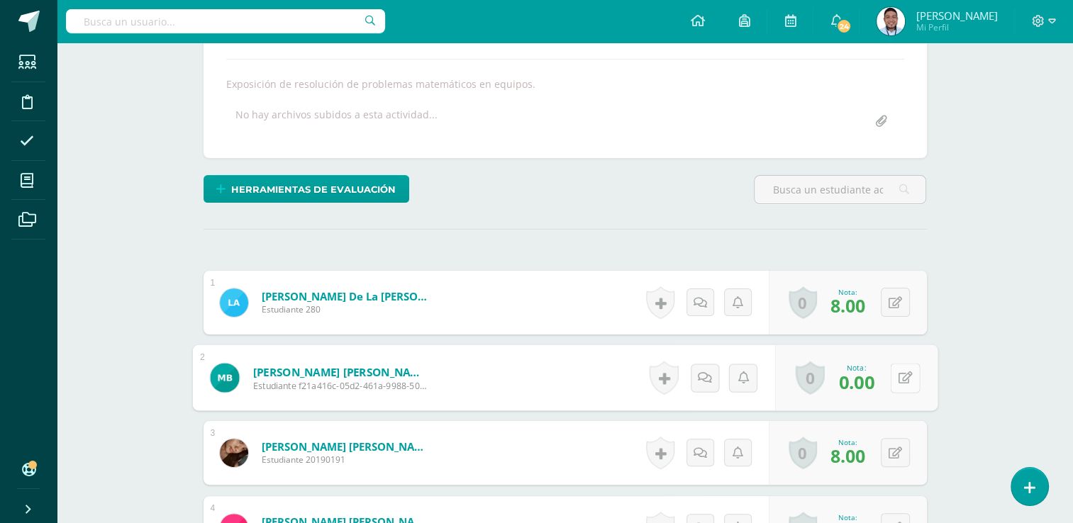
click at [896, 379] on button at bounding box center [905, 378] width 30 height 30
type input "6"
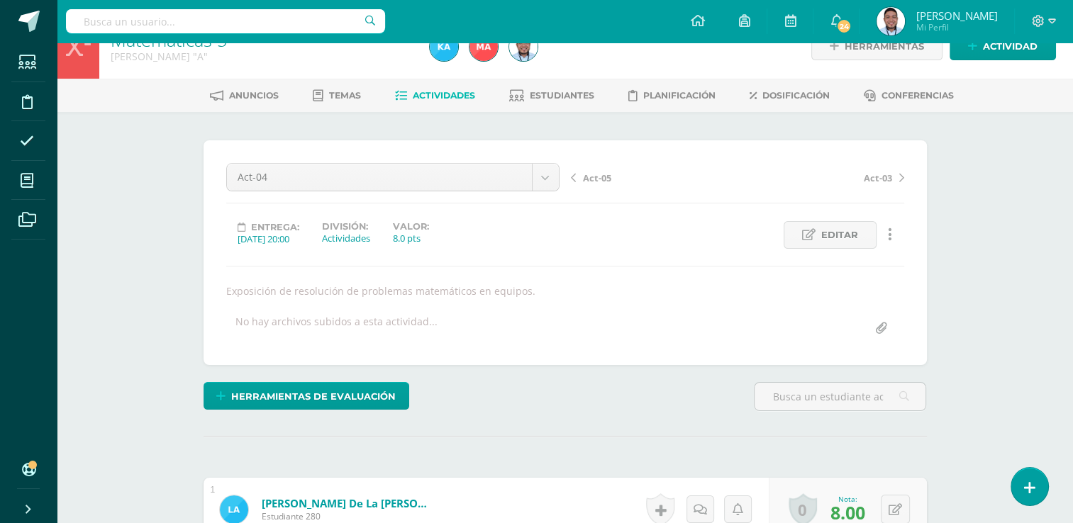
scroll to position [0, 0]
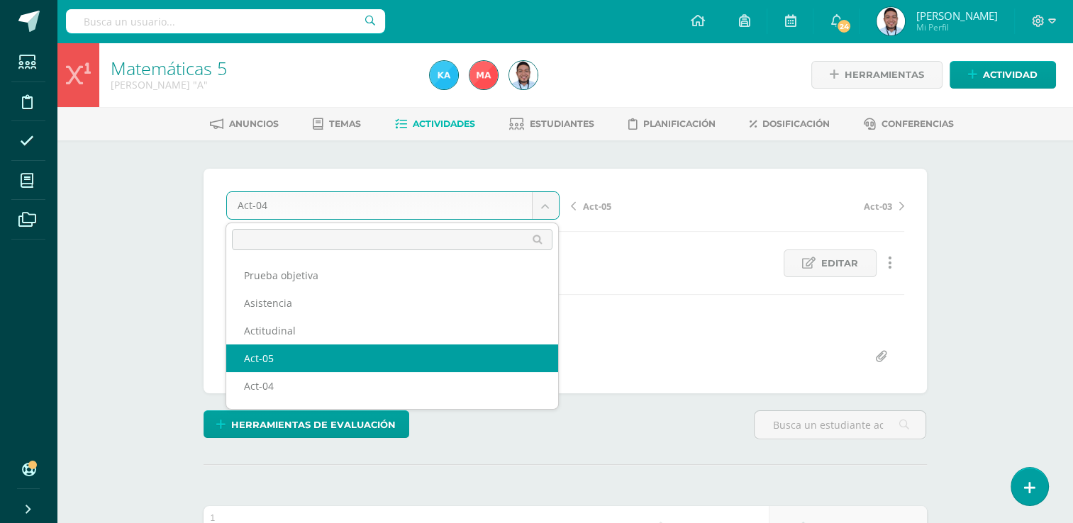
select select "/dashboard/teacher/grade-activity/124404/"
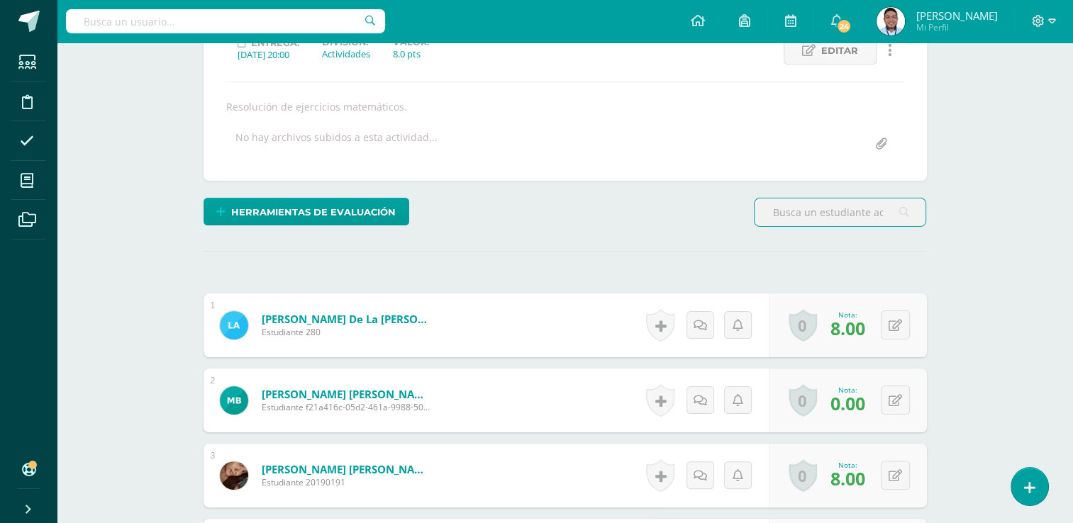
scroll to position [214, 0]
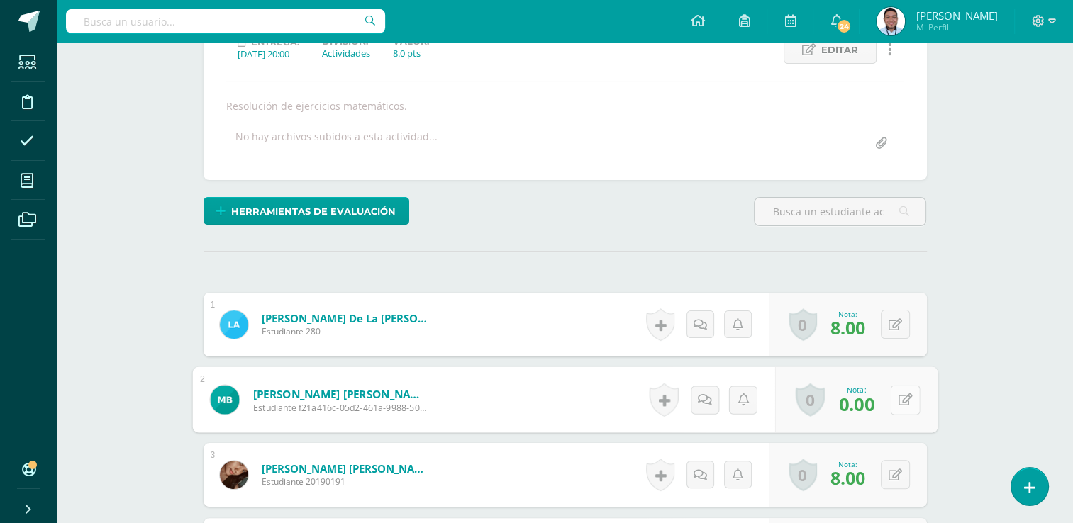
click at [905, 399] on button at bounding box center [905, 400] width 30 height 30
type input "8"
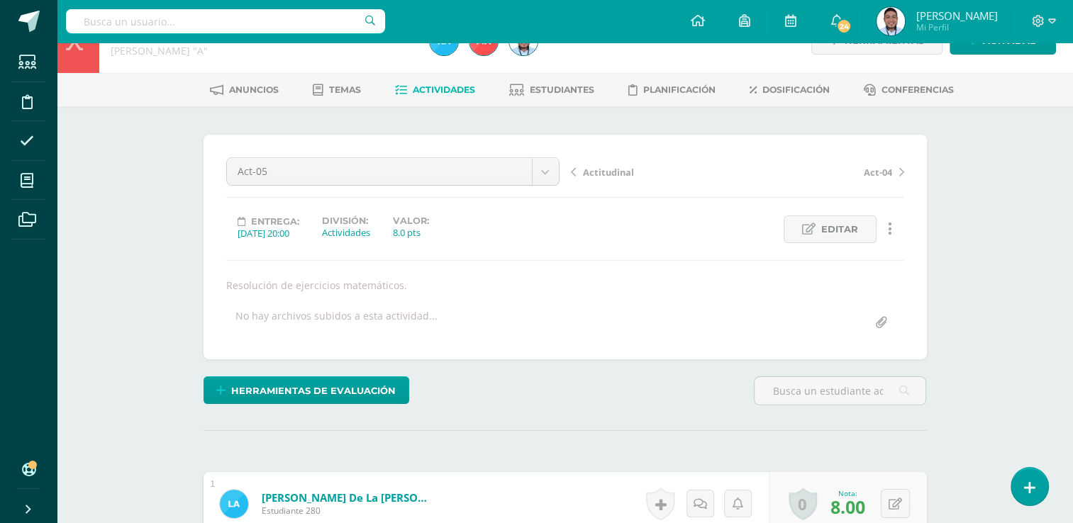
scroll to position [0, 0]
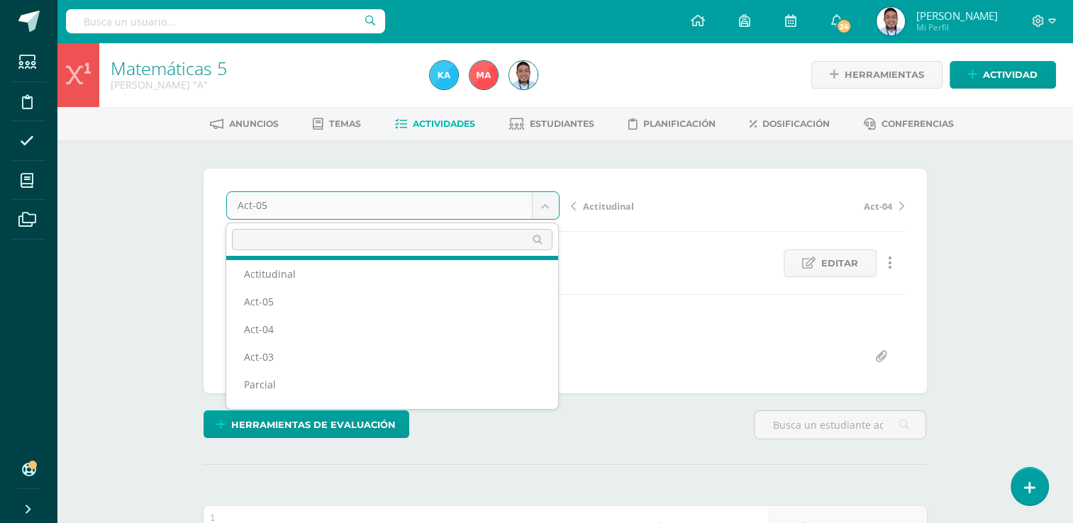
scroll to position [106, 0]
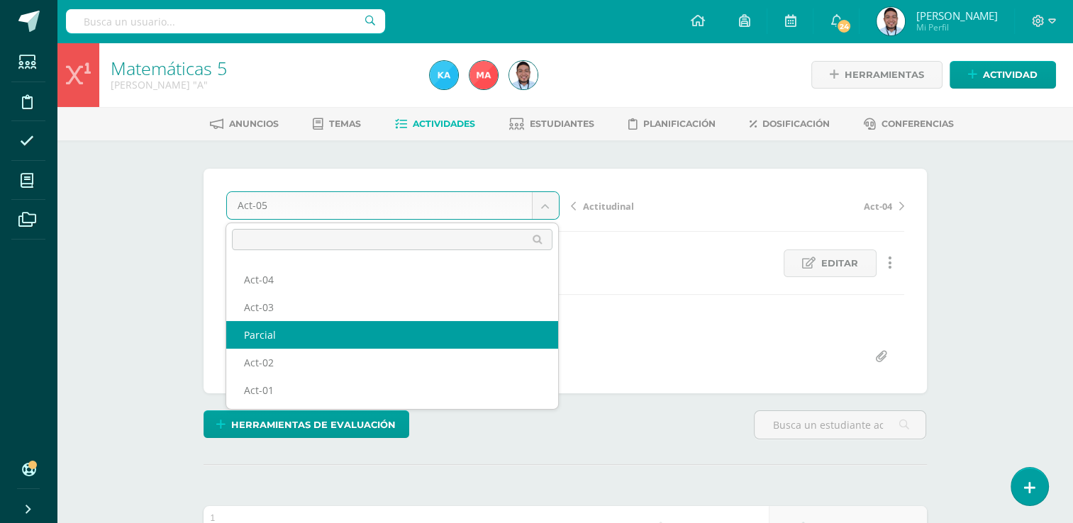
select select "/dashboard/teacher/grade-activity/124594/"
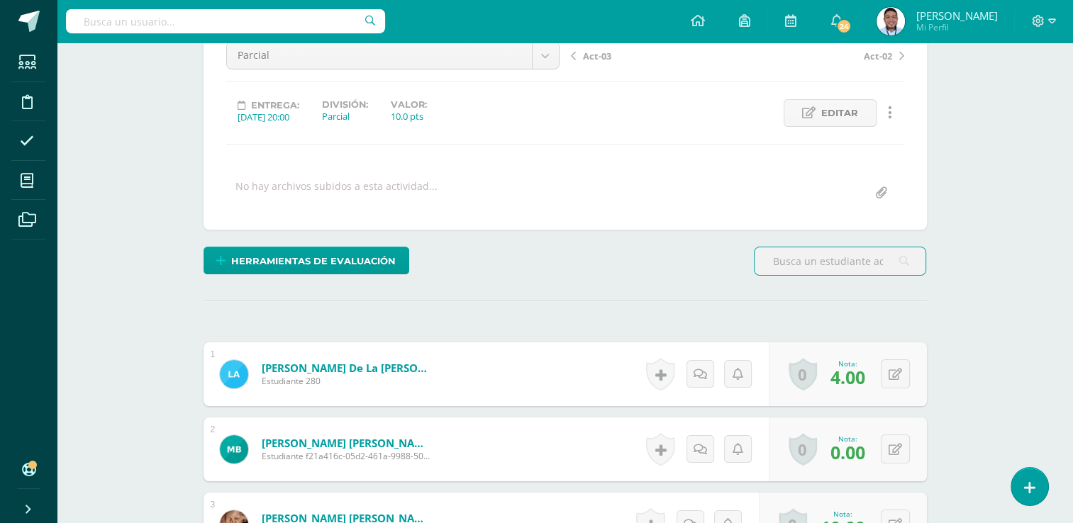
scroll to position [131, 0]
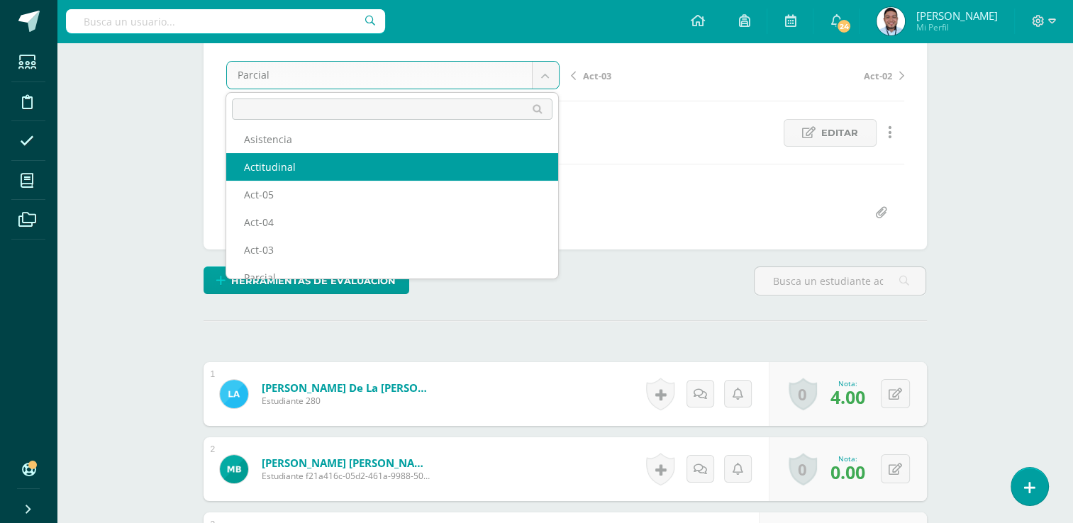
select select "/dashboard/teacher/grade-activity/124604/"
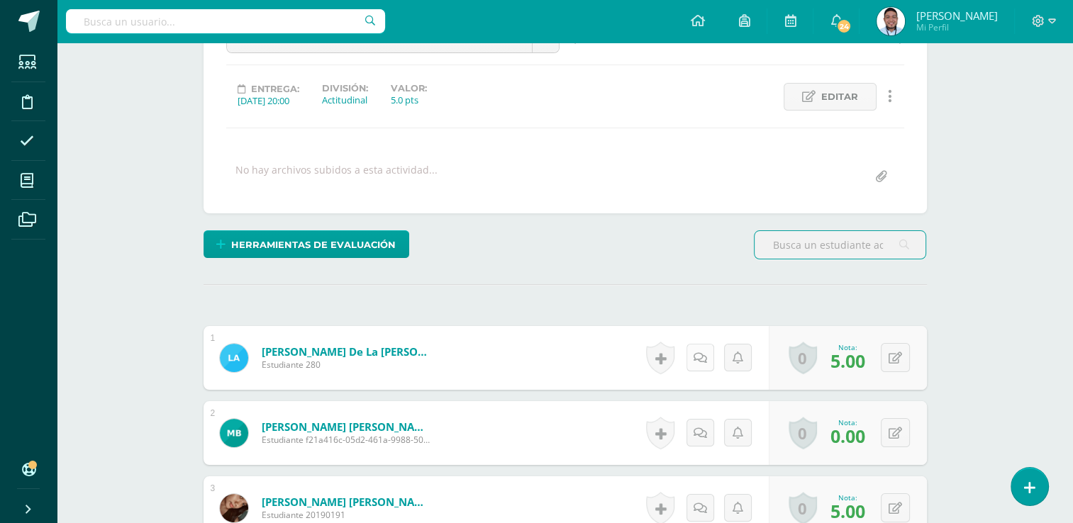
scroll to position [168, 0]
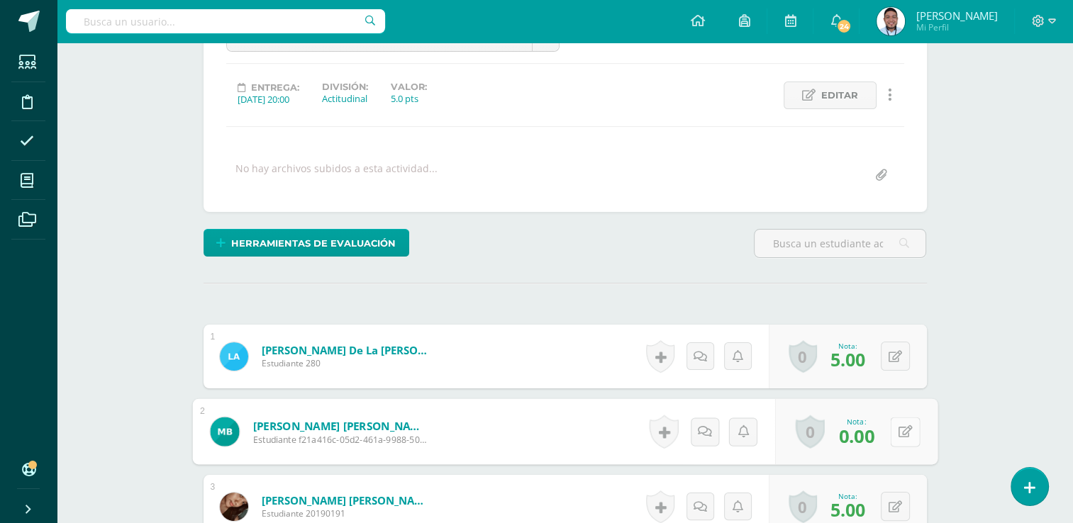
click at [894, 426] on button at bounding box center [905, 432] width 30 height 30
type input "5"
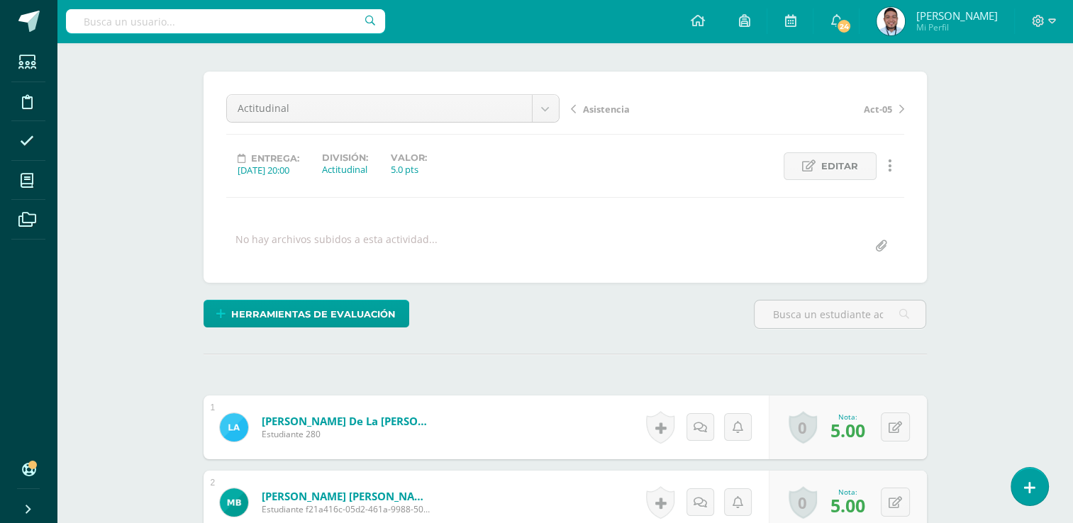
scroll to position [94, 0]
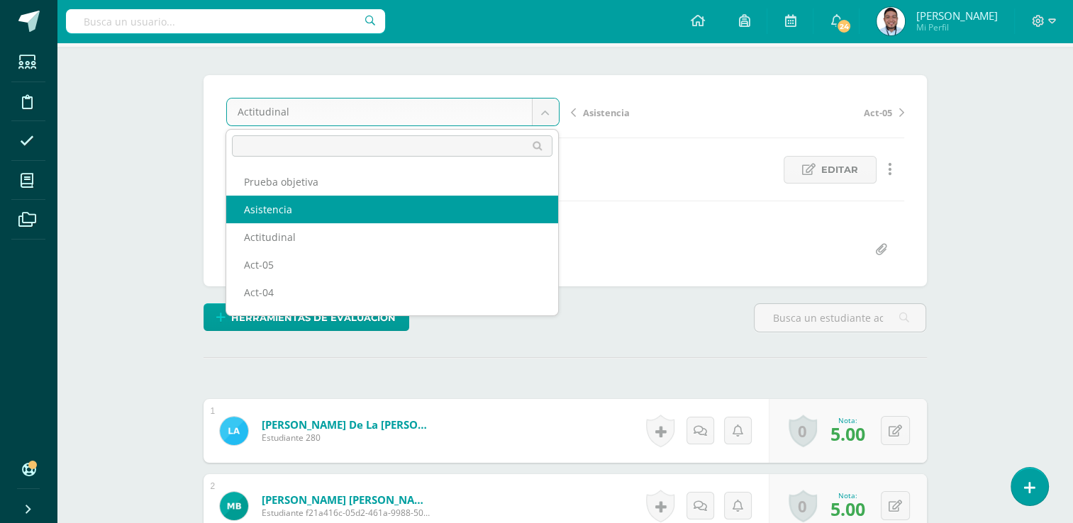
select select "/dashboard/teacher/grade-activity/124599/"
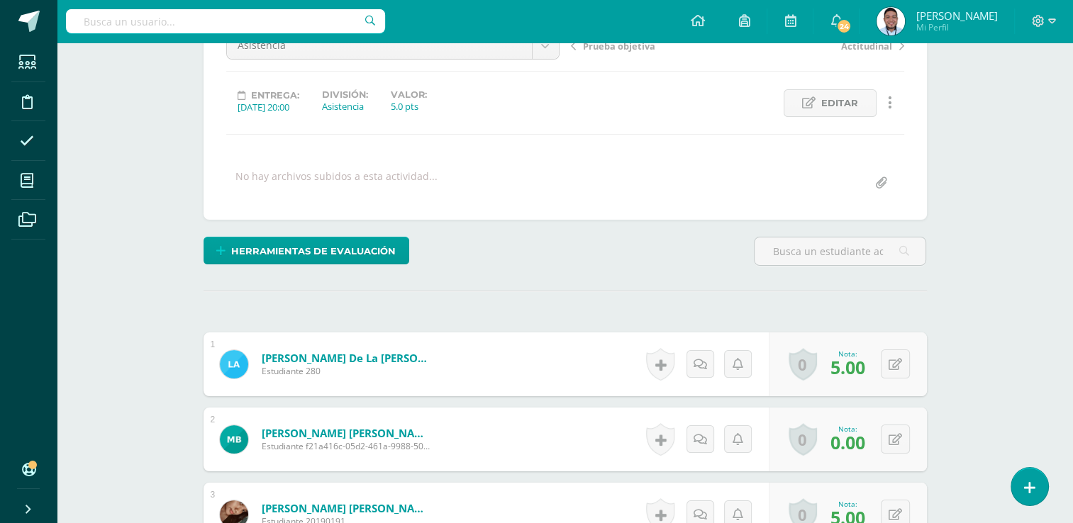
scroll to position [162, 0]
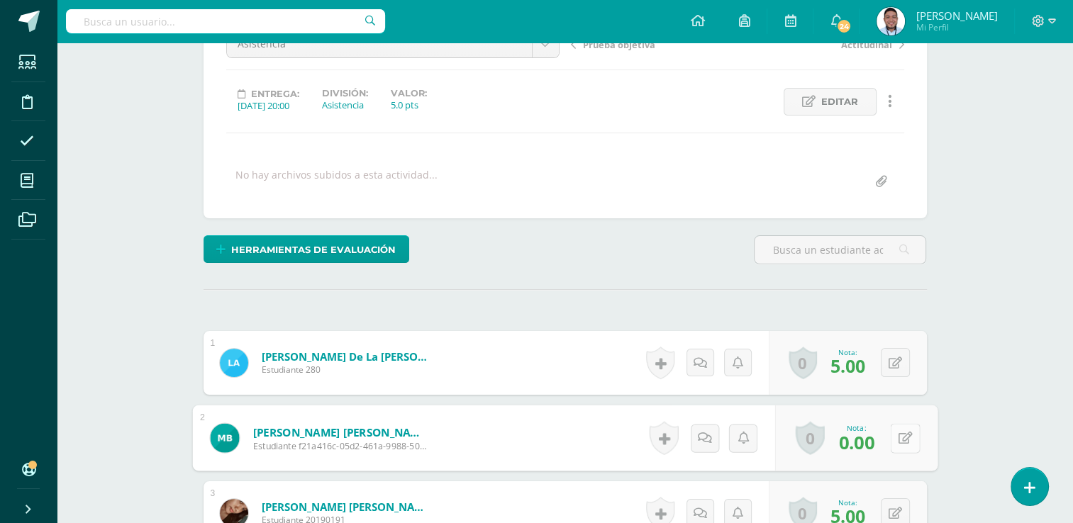
click at [891, 446] on button at bounding box center [905, 438] width 30 height 30
type input "1"
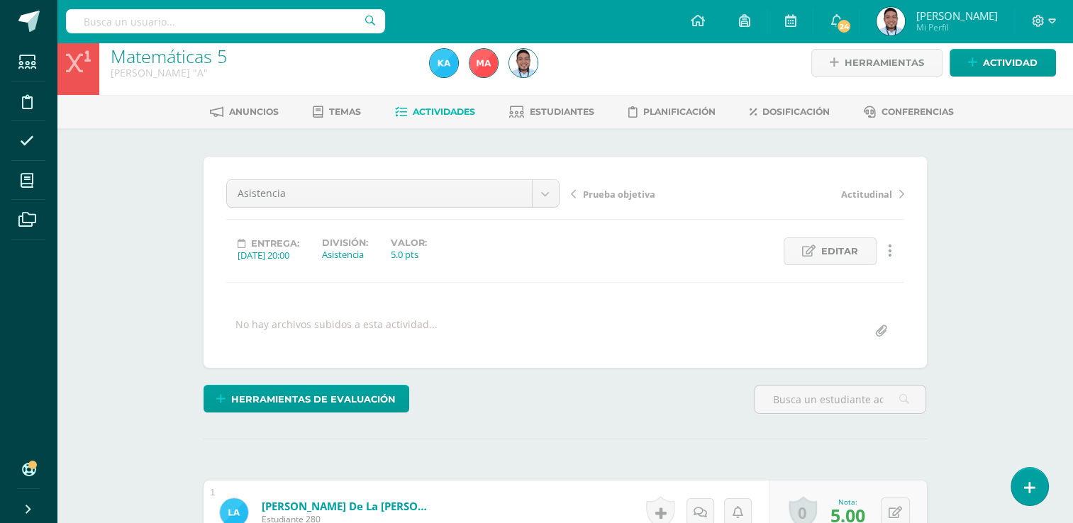
scroll to position [0, 0]
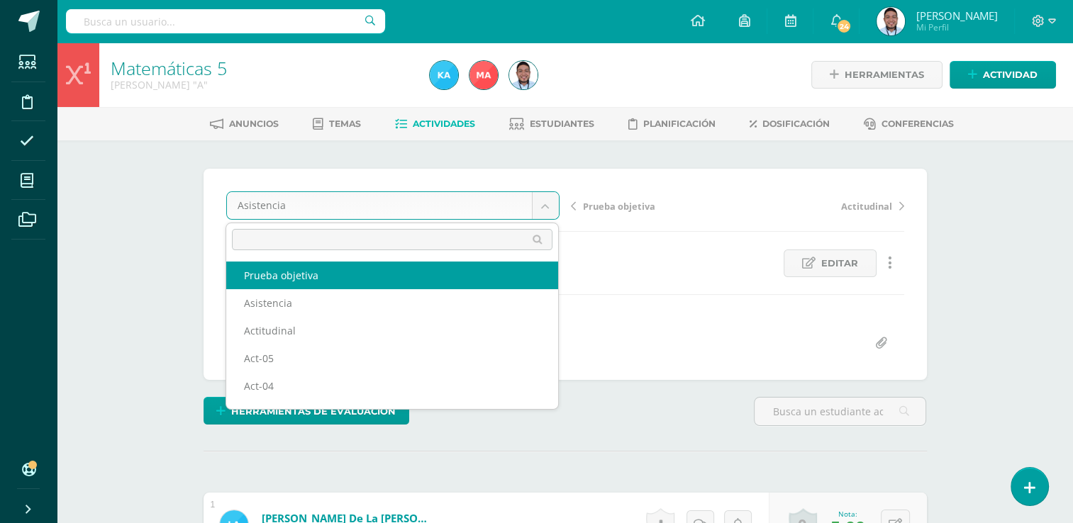
select select "/dashboard/teacher/grade-activity/124608/"
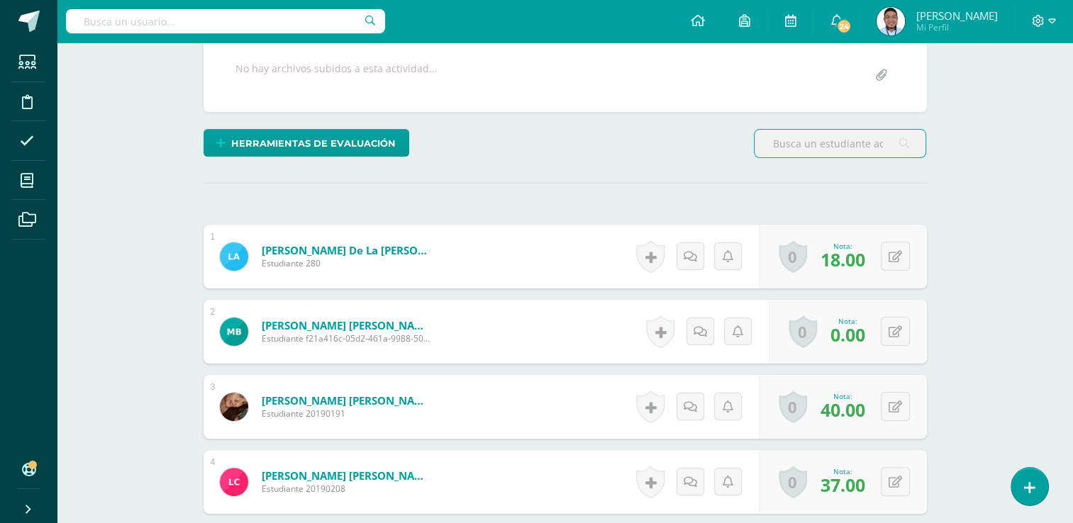
scroll to position [270, 0]
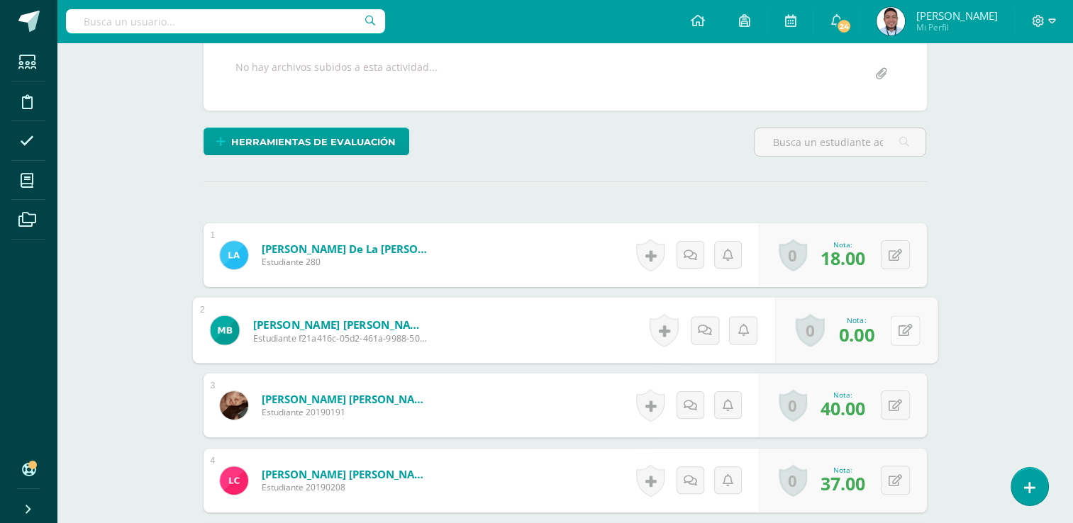
click at [890, 326] on button at bounding box center [905, 331] width 30 height 30
type input "14"
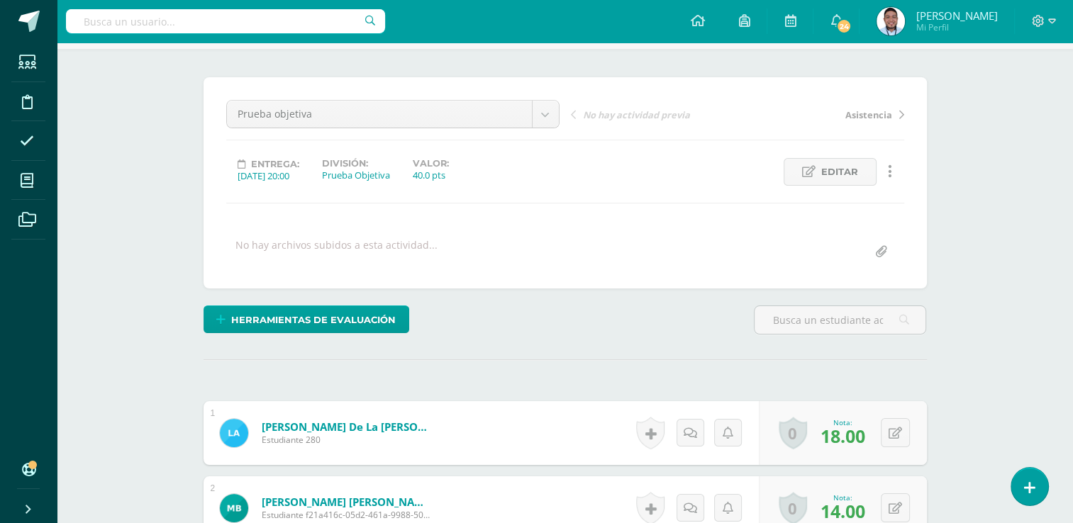
scroll to position [0, 0]
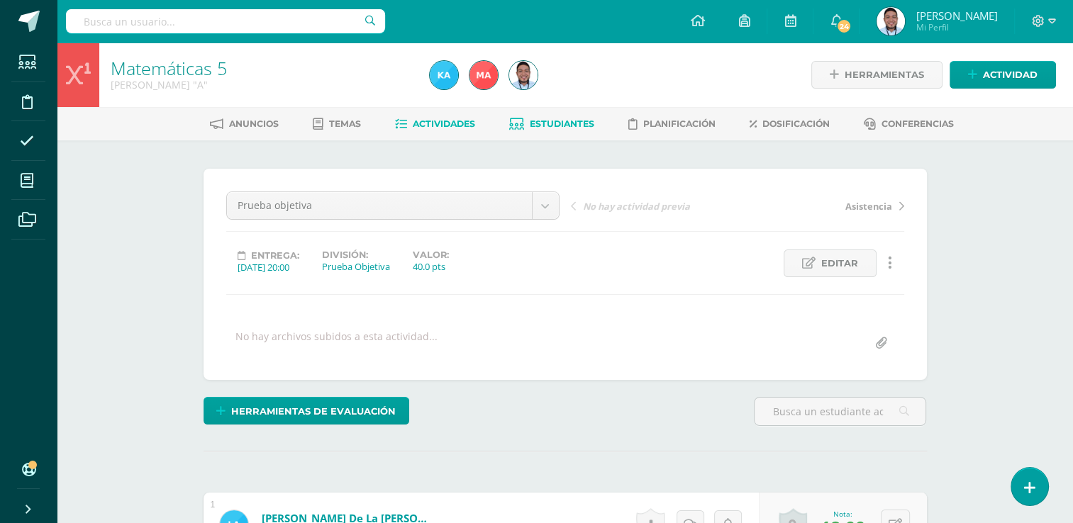
click at [577, 124] on span "Estudiantes" at bounding box center [562, 123] width 65 height 11
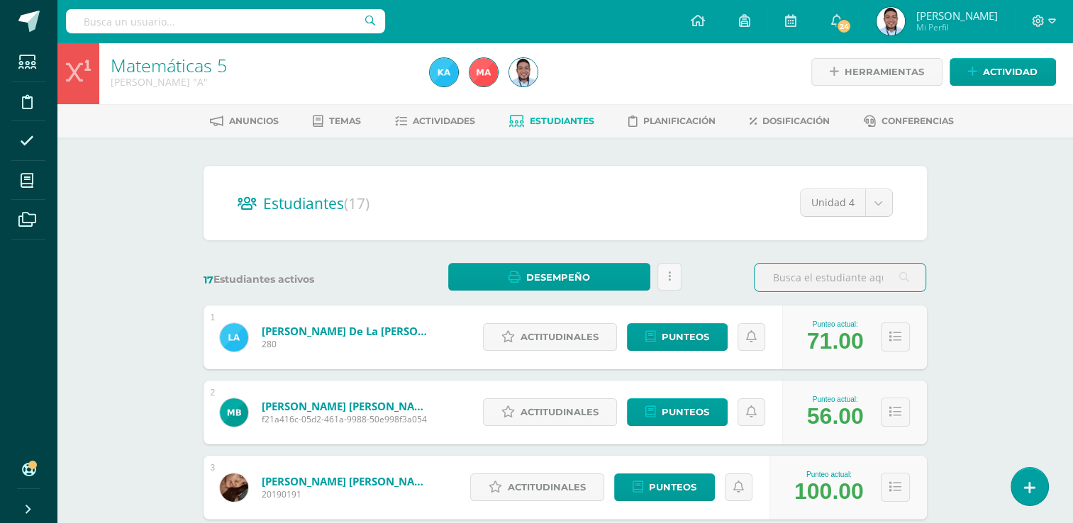
scroll to position [3, 0]
